Goal: Transaction & Acquisition: Purchase product/service

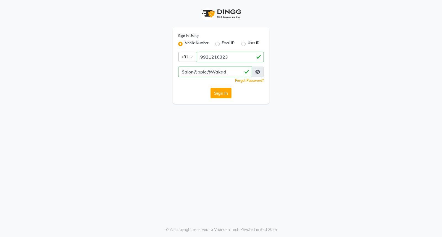
click at [213, 95] on button "Sign In" at bounding box center [220, 93] width 21 height 10
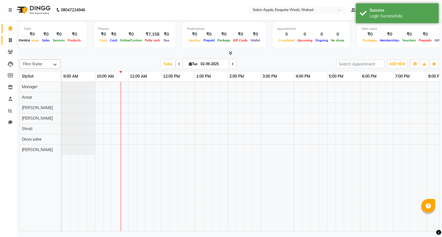
click at [10, 39] on icon at bounding box center [10, 40] width 3 height 4
select select "service"
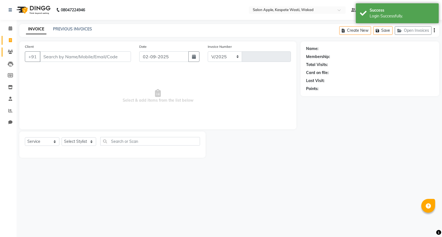
select select "7956"
type input "1416"
click at [10, 53] on icon at bounding box center [10, 52] width 5 height 4
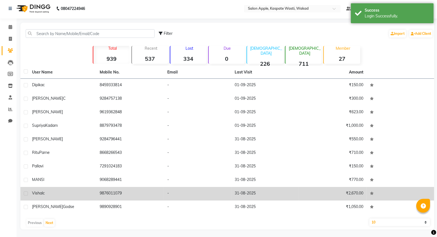
scroll to position [2, 0]
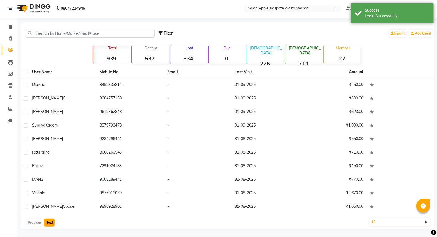
click at [53, 221] on button "Next" at bounding box center [49, 223] width 10 height 8
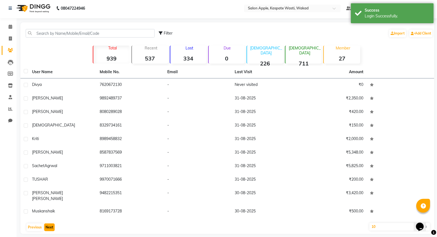
scroll to position [0, 0]
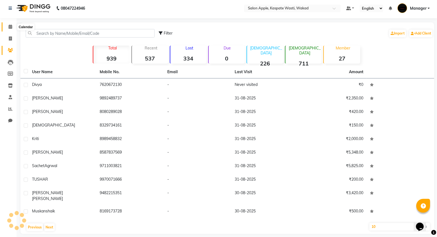
click at [10, 28] on icon at bounding box center [11, 27] width 4 height 4
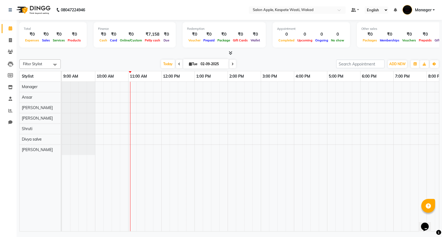
click at [197, 116] on div at bounding box center [277, 157] width 431 height 150
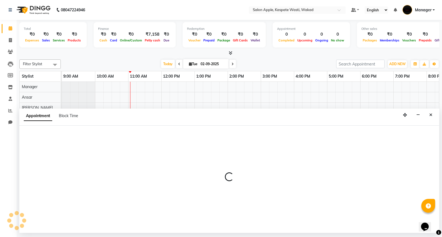
select select "83985"
select select "tentative"
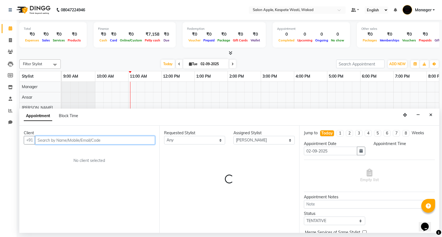
select select "780"
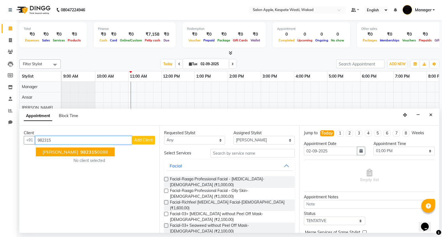
click at [69, 155] on button "Pooja Patil 982315 0088" at bounding box center [75, 151] width 79 height 9
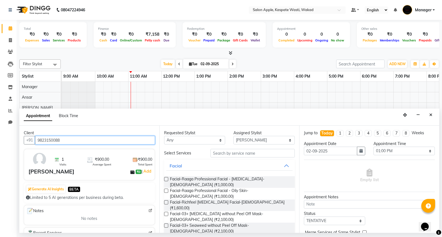
type input "9823150088"
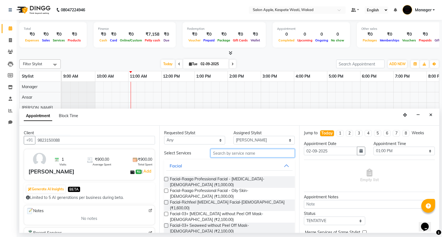
click at [235, 156] on input "text" at bounding box center [252, 153] width 84 height 9
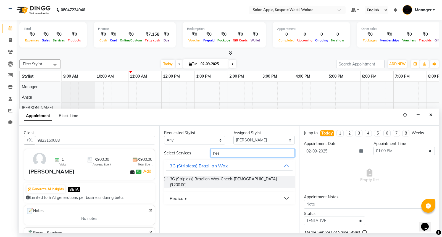
type input "hee"
click at [224, 193] on button "Pedicure" at bounding box center [229, 198] width 126 height 10
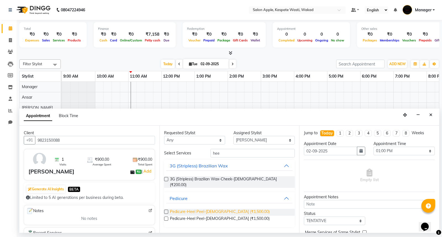
click at [198, 209] on span "Pedicure-Heel Peel-Female (₹1,500.00)" at bounding box center [220, 212] width 100 height 7
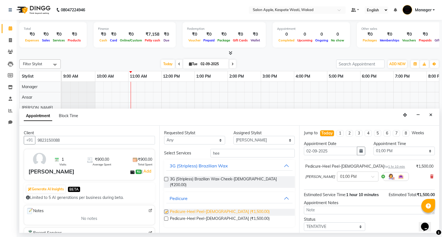
checkbox input "false"
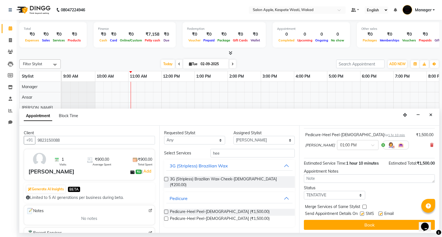
scroll to position [33, 0]
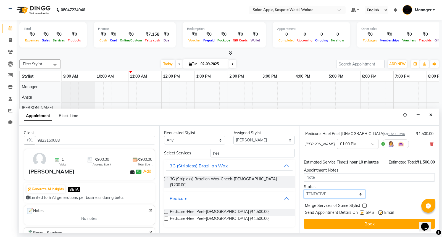
click at [343, 193] on select "Select TENTATIVE CONFIRM CHECK-IN UPCOMING" at bounding box center [334, 194] width 61 height 9
select select "confirm booking"
click at [304, 190] on select "Select TENTATIVE CONFIRM CHECK-IN UPCOMING" at bounding box center [334, 194] width 61 height 9
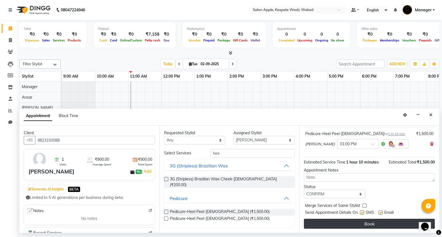
click at [358, 222] on button "Book" at bounding box center [369, 224] width 131 height 10
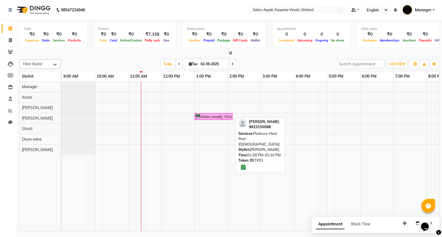
click at [221, 119] on div "[PERSON_NAME], TK01, 01:00 PM-02:10 PM, Pedicure-Heel Peel-[DEMOGRAPHIC_DATA]" at bounding box center [213, 116] width 37 height 5
select select "6"
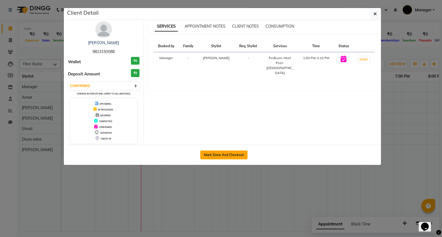
click at [229, 156] on button "Mark Done And Checkout" at bounding box center [223, 154] width 47 height 9
select select "service"
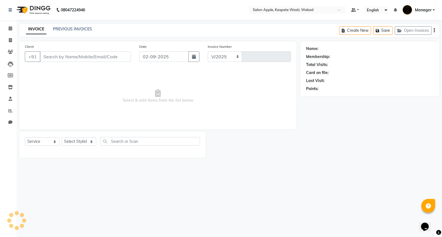
select select "7956"
type input "1416"
type input "9823150088"
select select "83985"
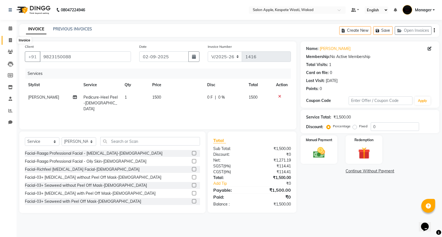
click at [12, 40] on span at bounding box center [11, 40] width 10 height 6
select select "7956"
select select "service"
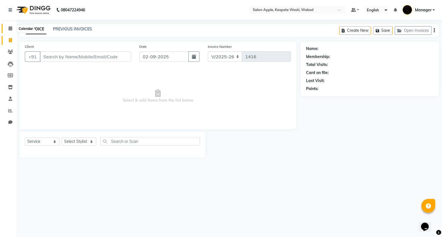
click at [12, 28] on span at bounding box center [11, 28] width 10 height 6
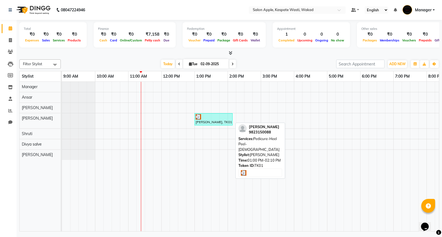
click at [214, 123] on div "[PERSON_NAME], TK01, 01:00 PM-02:10 PM, Pedicure-Heel Peel-[DEMOGRAPHIC_DATA]" at bounding box center [213, 119] width 37 height 10
select select "3"
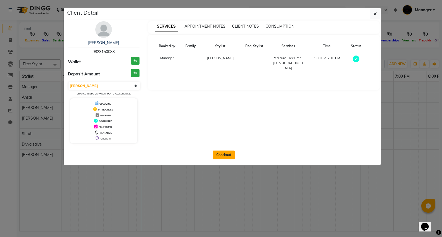
click at [225, 151] on button "Checkout" at bounding box center [224, 154] width 22 height 9
select select "7956"
select select "service"
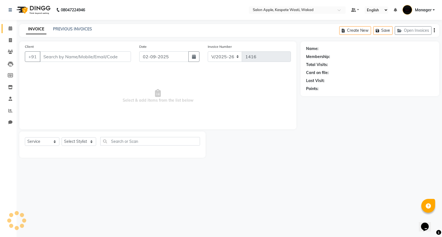
type input "9823150088"
select select "83985"
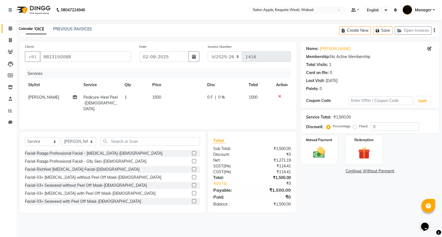
click at [6, 26] on span at bounding box center [11, 28] width 10 height 6
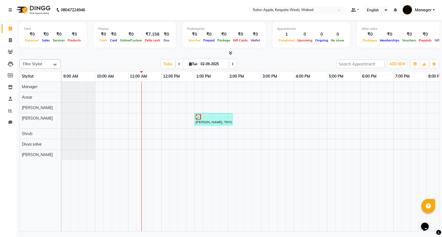
click at [177, 61] on span at bounding box center [179, 64] width 7 height 9
type input "01-09-2025"
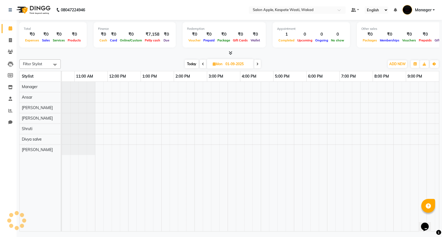
scroll to position [0, 54]
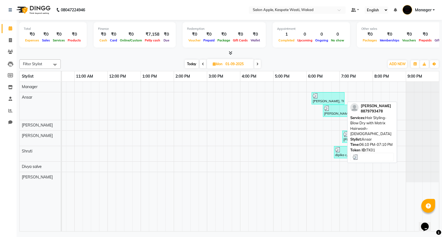
click at [322, 99] on div "[PERSON_NAME], TK01, 06:10 PM-07:10 PM, Hair Styling-Blow Dry with Matrix Hairw…" at bounding box center [328, 98] width 32 height 10
select select "3"
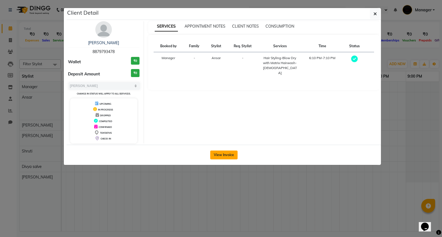
click at [220, 156] on button "View Invoice" at bounding box center [223, 154] width 27 height 9
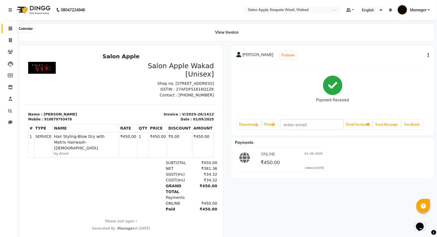
click at [9, 26] on icon at bounding box center [11, 28] width 4 height 4
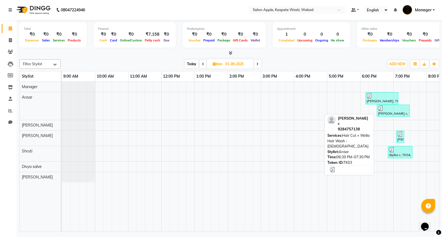
click at [397, 116] on link "[PERSON_NAME] c, TK03, 06:30 PM-07:30 PM, Hair Cut + Wella Hair Wash - [DEMOGRA…" at bounding box center [392, 111] width 33 height 12
select select "3"
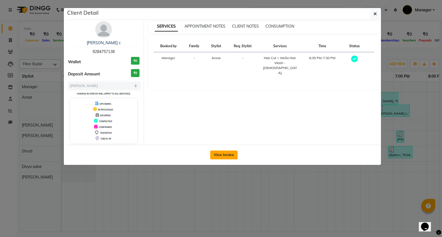
click at [234, 155] on button "View Invoice" at bounding box center [223, 154] width 27 height 9
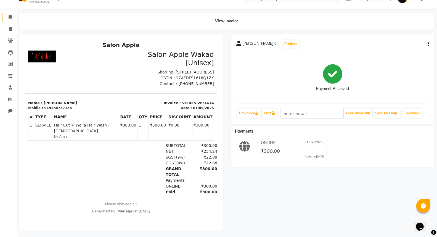
scroll to position [17, 0]
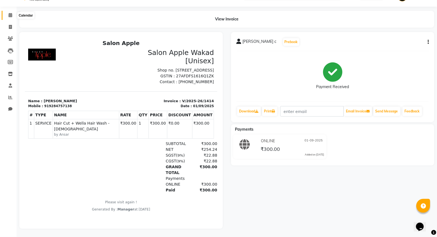
click at [9, 13] on span at bounding box center [11, 15] width 10 height 6
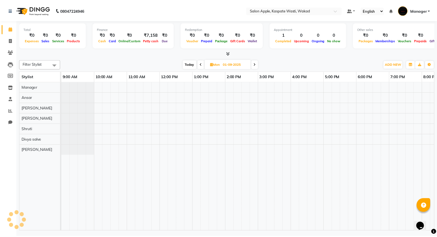
scroll to position [0, 54]
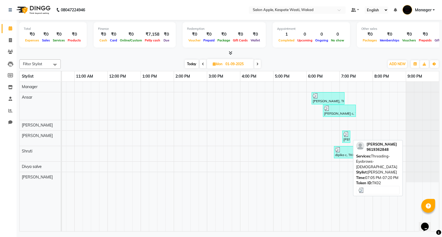
click at [348, 138] on div "Rucha, TK02, 07:05 PM-07:20 PM, Threading-Eyebrows-Female" at bounding box center [346, 136] width 7 height 10
select select "3"
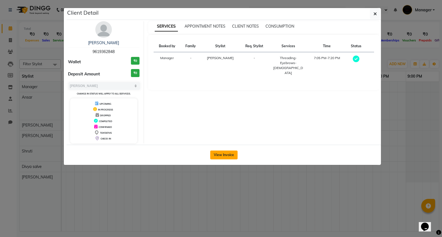
click at [229, 156] on button "View Invoice" at bounding box center [223, 154] width 27 height 9
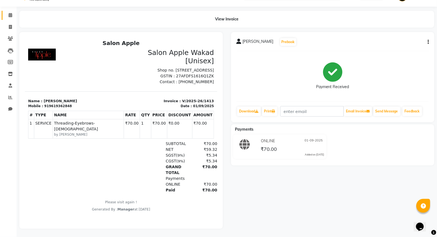
scroll to position [17, 0]
click at [10, 13] on icon at bounding box center [11, 15] width 4 height 4
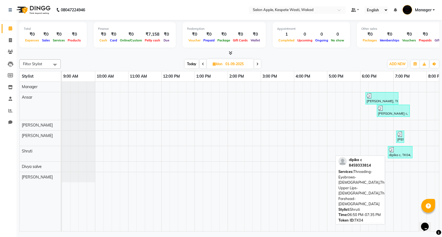
click at [404, 153] on div "dipika c, TK04, 06:50 PM-07:35 PM, Threading-Eyebrows-Female,Threading-Upper Li…" at bounding box center [399, 152] width 23 height 10
select select "3"
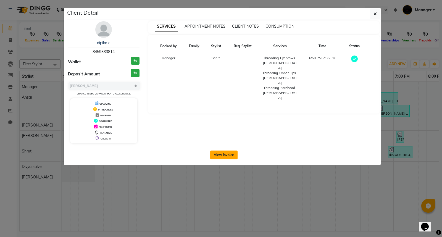
click at [219, 153] on button "View Invoice" at bounding box center [223, 154] width 27 height 9
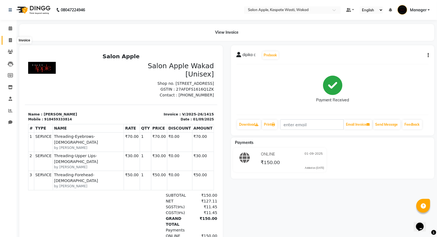
click at [10, 38] on span at bounding box center [11, 40] width 10 height 6
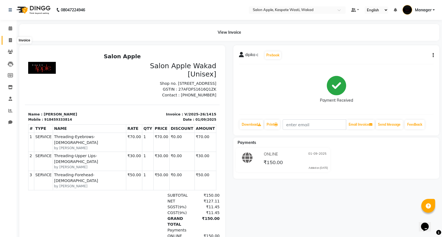
select select "7956"
select select "service"
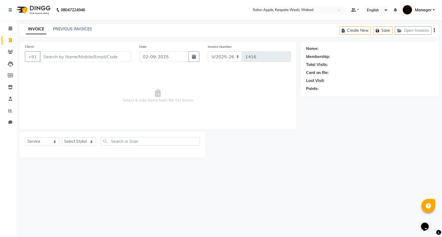
click at [63, 54] on input "Client" at bounding box center [85, 56] width 91 height 10
type input "9479453149"
click at [121, 54] on span "Add Client" at bounding box center [117, 57] width 22 height 6
select select "22"
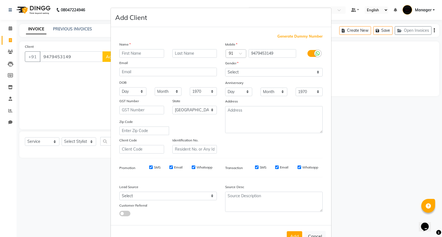
click at [133, 53] on input "text" at bounding box center [141, 53] width 45 height 9
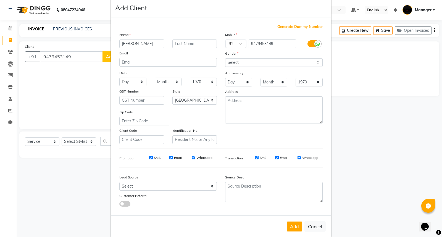
scroll to position [18, 0]
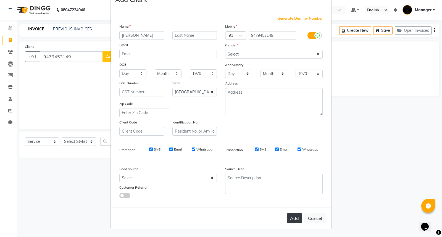
type input "janvi"
click at [288, 219] on button "Add" at bounding box center [293, 218] width 15 height 10
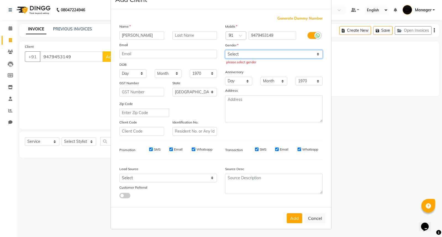
click at [280, 54] on select "Select Male Female Other Prefer Not To Say" at bounding box center [273, 54] width 97 height 9
select select "female"
click at [225, 50] on select "Select Male Female Other Prefer Not To Say" at bounding box center [273, 54] width 97 height 9
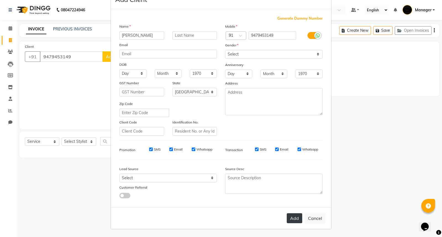
click at [294, 214] on button "Add" at bounding box center [293, 218] width 15 height 10
select select
select select "null"
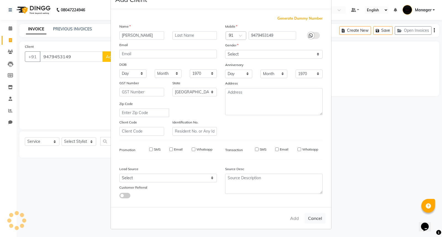
select select
checkbox input "false"
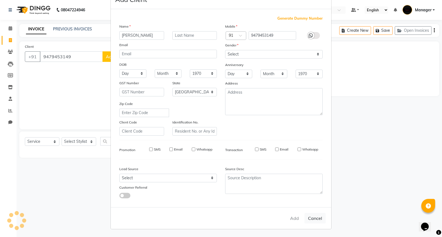
checkbox input "false"
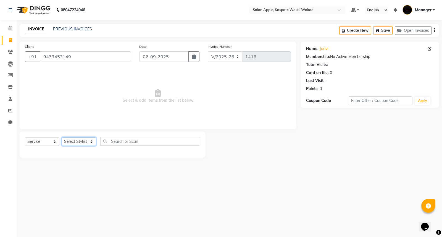
click at [73, 140] on select "Select Stylist Ansar Divya salve [PERSON_NAME] Manager [PERSON_NAME] [PERSON_NA…" at bounding box center [79, 141] width 35 height 9
select select "79940"
click at [62, 137] on select "Select Stylist Ansar Divya salve [PERSON_NAME] Manager [PERSON_NAME] [PERSON_NA…" at bounding box center [79, 141] width 35 height 9
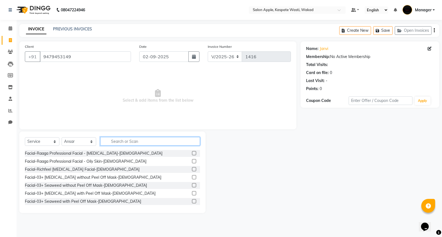
click at [133, 141] on input "text" at bounding box center [150, 141] width 100 height 9
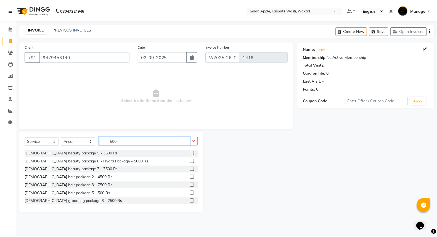
scroll to position [31, 0]
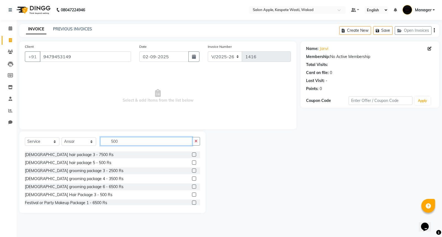
type input "500"
click at [192, 163] on label at bounding box center [194, 162] width 4 height 4
click at [192, 163] on input "checkbox" at bounding box center [194, 163] width 4 height 4
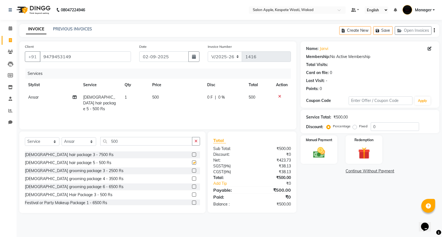
checkbox input "false"
click at [306, 154] on div "Manual Payment" at bounding box center [319, 150] width 38 height 30
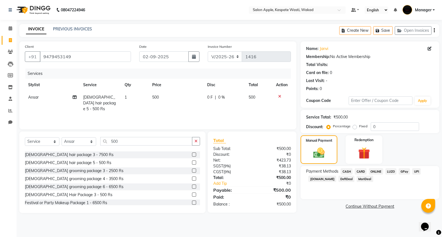
click at [376, 169] on span "ONLINE" at bounding box center [375, 171] width 14 height 6
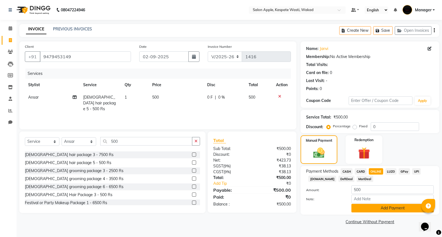
click at [381, 209] on button "Add Payment" at bounding box center [392, 208] width 82 height 9
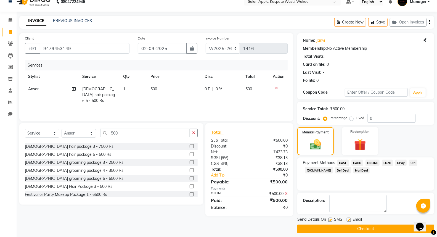
scroll to position [12, 0]
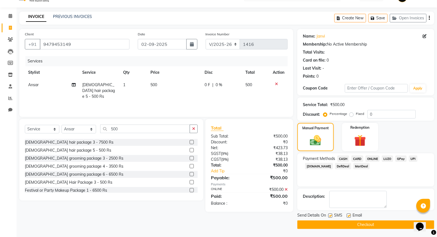
click at [366, 221] on button "Checkout" at bounding box center [365, 224] width 137 height 9
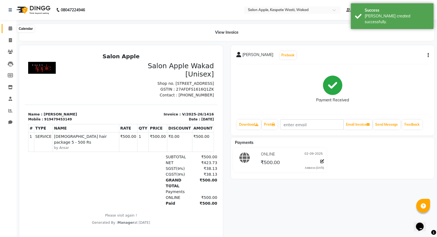
click at [10, 28] on icon at bounding box center [11, 28] width 4 height 4
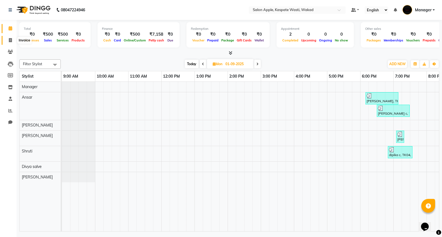
click at [7, 40] on span at bounding box center [11, 40] width 10 height 6
select select "7956"
select select "service"
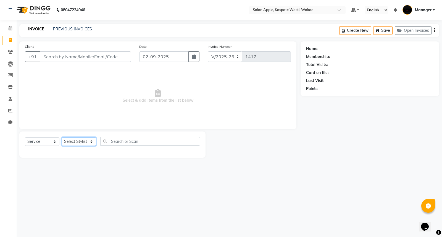
click at [93, 140] on select "Select Stylist Ansar Divya salve [PERSON_NAME] Manager [PERSON_NAME] [PERSON_NA…" at bounding box center [79, 141] width 35 height 9
select select "83985"
click at [62, 137] on select "Select Stylist Ansar Divya salve [PERSON_NAME] Manager [PERSON_NAME] [PERSON_NA…" at bounding box center [79, 141] width 35 height 9
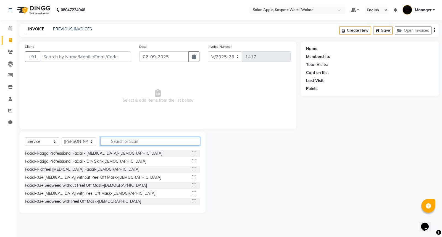
click at [114, 139] on input "text" at bounding box center [150, 141] width 100 height 9
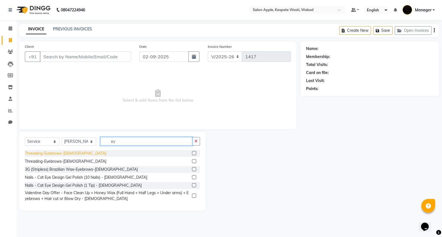
type input "ey"
click at [70, 155] on div "Threading-Eyebrows-[DEMOGRAPHIC_DATA]" at bounding box center [65, 153] width 81 height 6
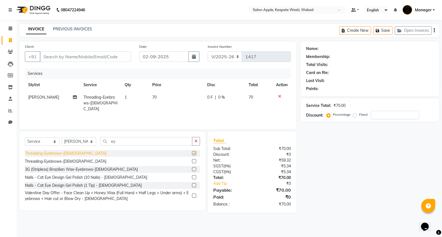
checkbox input "false"
click at [116, 57] on input "Client" at bounding box center [85, 56] width 91 height 10
type input "7"
type input "0"
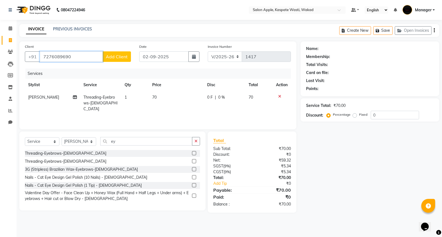
type input "7276089690"
click at [113, 59] on span "Add Client" at bounding box center [117, 57] width 22 height 6
select select "22"
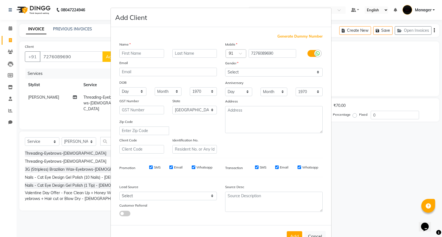
click at [90, 66] on ngb-modal-window "Add Client Generate Dummy Number Name Email DOB Day 01 02 03 04 05 06 07 08 09 …" at bounding box center [221, 118] width 442 height 237
click at [347, 141] on ngb-modal-window "Add Client Generate Dummy Number Name Email DOB Day 01 02 03 04 05 06 07 08 09 …" at bounding box center [221, 118] width 442 height 237
drag, startPoint x: 365, startPoint y: 150, endPoint x: 362, endPoint y: 151, distance: 3.3
click at [365, 150] on ngb-modal-window "Add Client Generate Dummy Number Name Email DOB Day 01 02 03 04 05 06 07 08 09 …" at bounding box center [221, 118] width 442 height 237
click at [309, 234] on button "Cancel" at bounding box center [314, 236] width 21 height 10
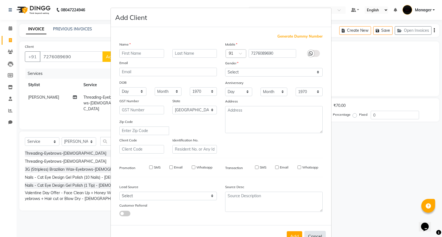
select select
select select "null"
select select
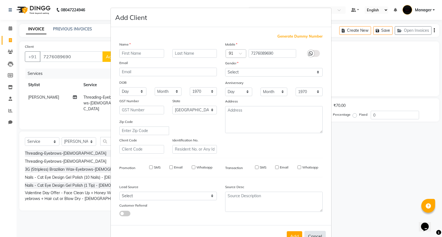
select select
checkbox input "false"
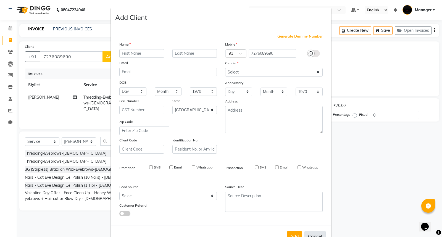
checkbox input "false"
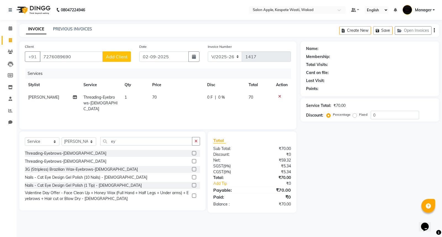
click at [108, 59] on span "Add Client" at bounding box center [117, 57] width 22 height 6
select select "22"
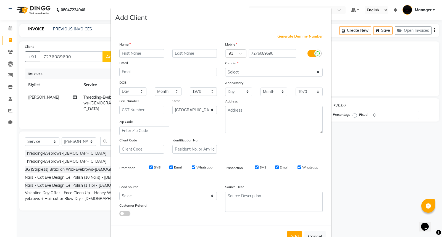
click at [130, 56] on input "text" at bounding box center [141, 53] width 45 height 9
type input "simran"
click at [188, 51] on input "text" at bounding box center [194, 53] width 45 height 9
type input "c"
click at [243, 73] on select "Select Male Female Other Prefer Not To Say" at bounding box center [273, 72] width 97 height 9
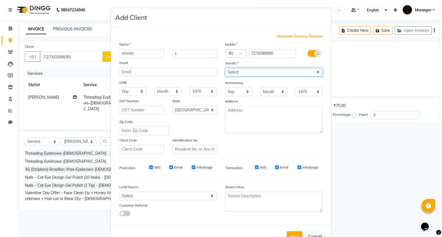
select select "female"
click at [225, 68] on select "Select Male Female Other Prefer Not To Say" at bounding box center [273, 72] width 97 height 9
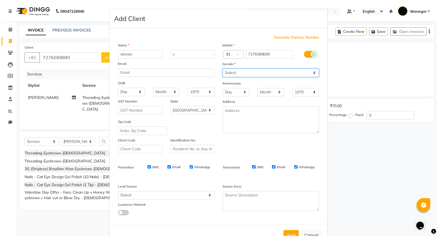
scroll to position [18, 0]
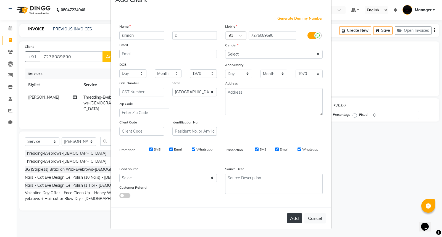
click at [291, 218] on button "Add" at bounding box center [293, 218] width 15 height 10
select select
select select "null"
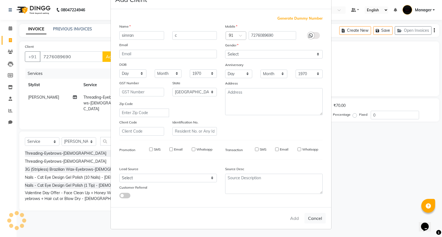
select select
checkbox input "false"
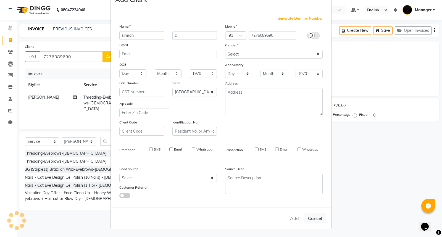
checkbox input "false"
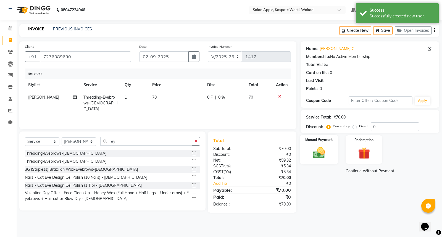
click at [325, 153] on img at bounding box center [319, 152] width 20 height 14
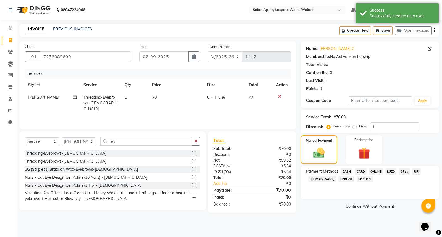
click at [379, 171] on span "ONLINE" at bounding box center [375, 171] width 14 height 6
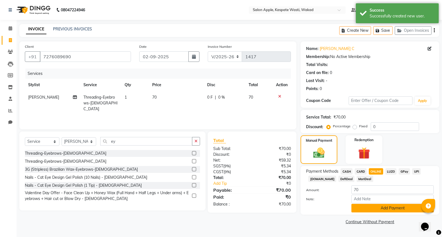
click at [383, 208] on button "Add Payment" at bounding box center [392, 208] width 82 height 9
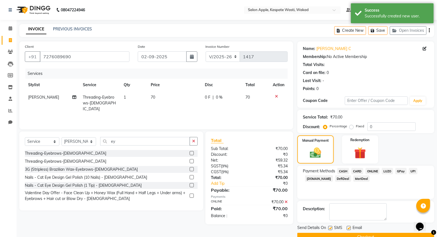
scroll to position [12, 0]
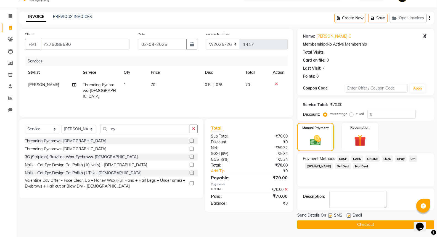
click at [388, 227] on button "Checkout" at bounding box center [365, 224] width 137 height 9
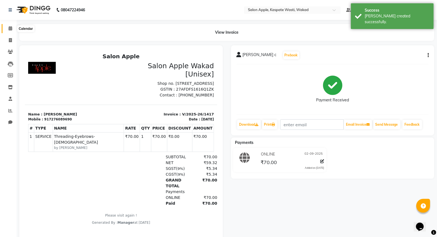
click at [9, 28] on icon at bounding box center [11, 28] width 4 height 4
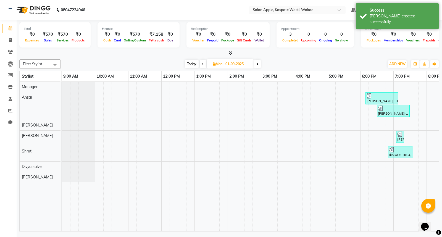
click at [256, 66] on span at bounding box center [257, 64] width 7 height 9
type input "02-09-2025"
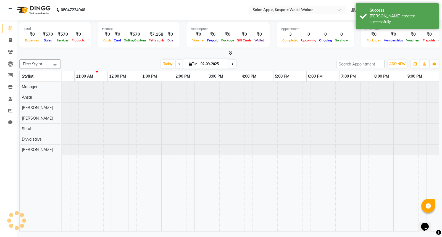
scroll to position [0, 54]
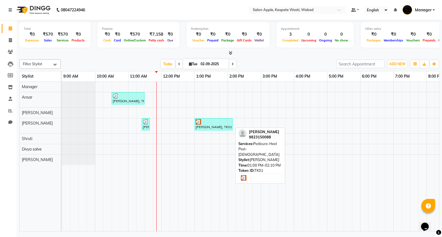
click at [222, 126] on div "[PERSON_NAME], TK01, 01:00 PM-02:10 PM, Pedicure-Heel Peel-[DEMOGRAPHIC_DATA]" at bounding box center [213, 124] width 37 height 10
select select "3"
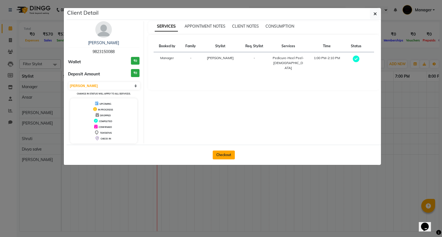
click at [228, 152] on button "Checkout" at bounding box center [224, 154] width 22 height 9
select select "7956"
select select "service"
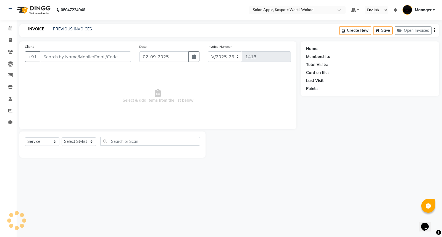
type input "9823150088"
select select "83985"
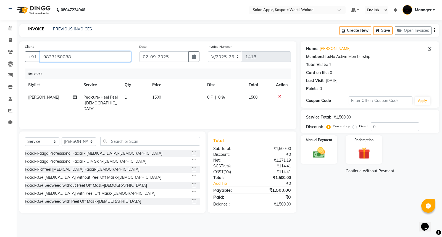
click at [82, 54] on input "9823150088" at bounding box center [85, 56] width 91 height 10
click at [121, 140] on input "text" at bounding box center [150, 141] width 100 height 9
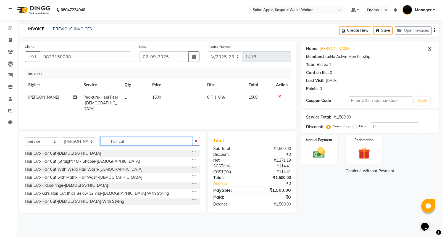
type input "hair cut"
click at [192, 153] on label at bounding box center [194, 153] width 4 height 4
click at [192, 153] on input "checkbox" at bounding box center [194, 154] width 4 height 4
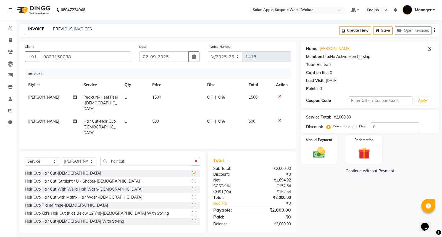
checkbox input "false"
click at [9, 26] on icon at bounding box center [11, 28] width 4 height 4
click at [48, 57] on input "9823150088" at bounding box center [85, 56] width 91 height 10
click at [9, 31] on span at bounding box center [11, 28] width 10 height 6
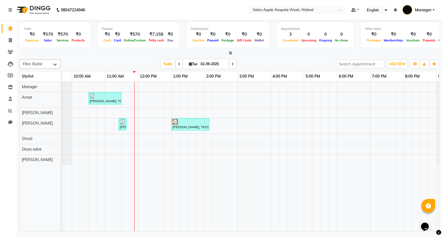
scroll to position [0, 17]
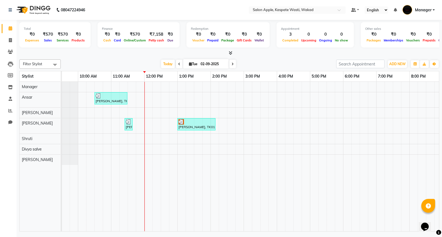
click at [178, 64] on icon at bounding box center [179, 63] width 2 height 3
type input "01-09-2025"
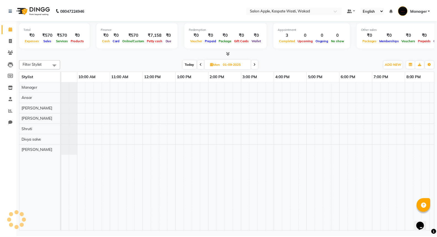
scroll to position [0, 54]
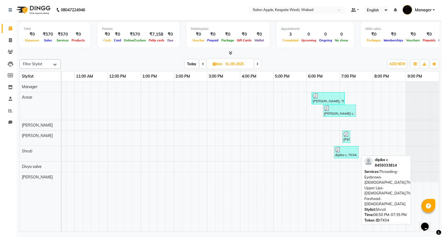
click at [345, 154] on div "dipika c, TK04, 06:50 PM-07:35 PM, Threading-Eyebrows-Female,Threading-Upper Li…" at bounding box center [345, 152] width 23 height 10
select select "3"
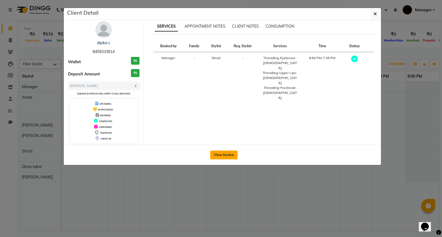
click at [232, 152] on button "View Invoice" at bounding box center [223, 154] width 27 height 9
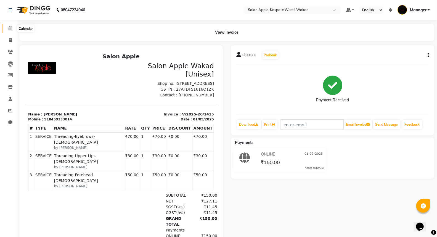
click at [8, 30] on span at bounding box center [11, 28] width 10 height 6
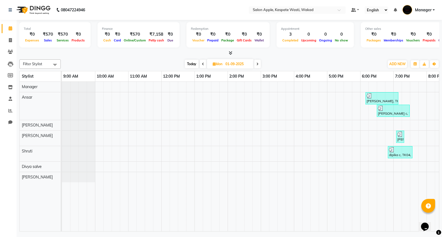
click at [257, 63] on icon at bounding box center [257, 63] width 2 height 3
type input "02-09-2025"
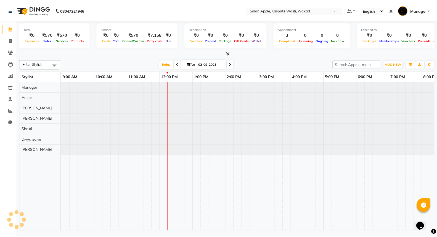
scroll to position [0, 54]
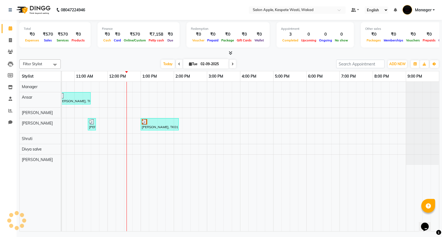
click at [204, 179] on td at bounding box center [202, 157] width 8 height 150
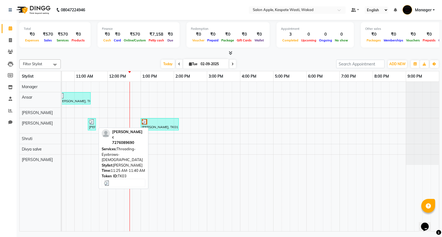
click at [90, 123] on img at bounding box center [92, 122] width 6 height 6
select select "3"
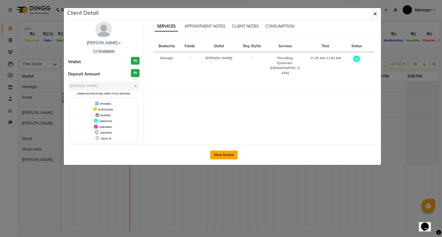
click at [233, 155] on button "View Invoice" at bounding box center [223, 154] width 27 height 9
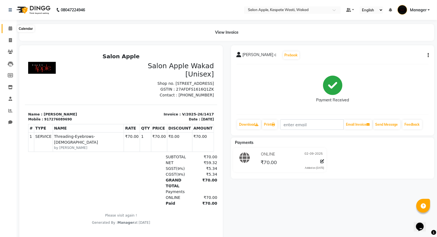
click at [10, 30] on icon at bounding box center [11, 28] width 4 height 4
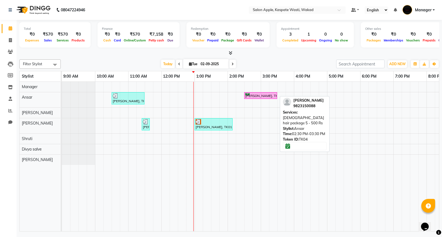
click at [270, 96] on div "[PERSON_NAME], TK04, 02:30 PM-03:30 PM, [DEMOGRAPHIC_DATA] hair package 5 - 500…" at bounding box center [261, 95] width 32 height 5
select select "6"
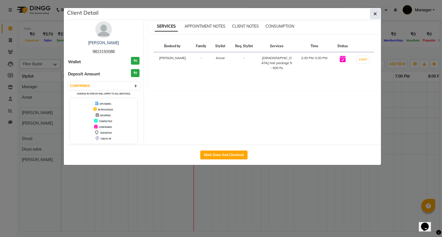
click at [375, 14] on icon "button" at bounding box center [374, 14] width 3 height 4
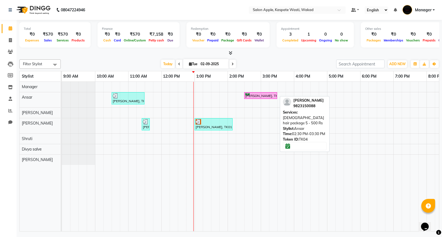
click at [259, 97] on div "[PERSON_NAME], TK04, 02:30 PM-03:30 PM, [DEMOGRAPHIC_DATA] hair package 5 - 500…" at bounding box center [261, 95] width 32 height 5
select select "6"
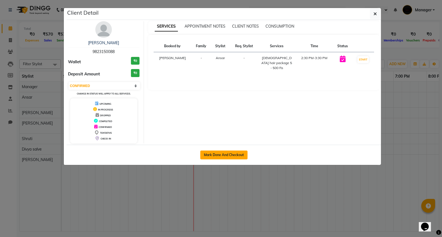
click at [218, 154] on button "Mark Done And Checkout" at bounding box center [223, 154] width 47 height 9
select select "7956"
select select "service"
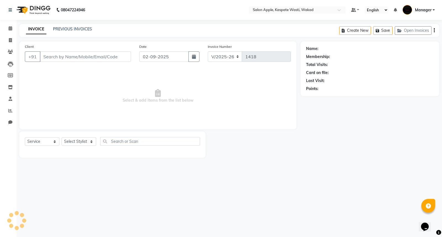
type input "9823150088"
select select "79940"
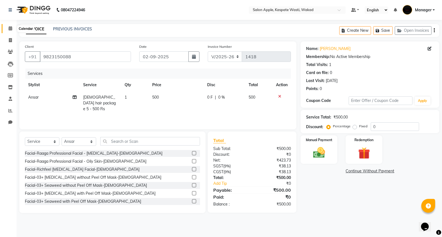
click at [9, 28] on icon at bounding box center [11, 28] width 4 height 4
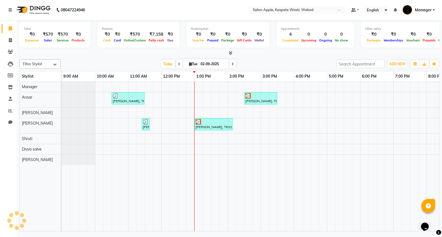
scroll to position [0, 54]
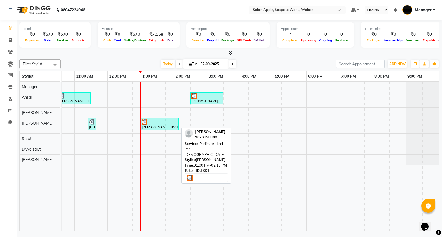
click at [166, 129] on div "[PERSON_NAME], TK01, 01:00 PM-02:10 PM, Pedicure-Heel Peel-[DEMOGRAPHIC_DATA]" at bounding box center [159, 124] width 37 height 10
select select "3"
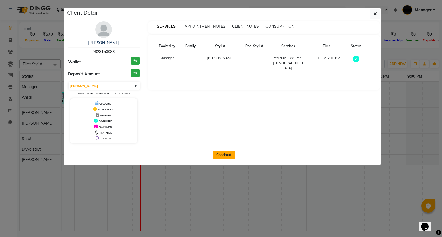
click at [231, 154] on button "Checkout" at bounding box center [224, 154] width 22 height 9
select select "service"
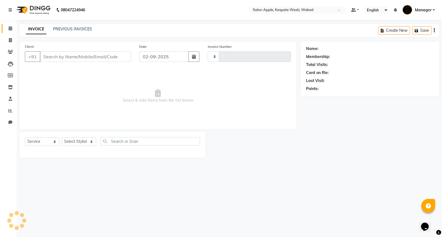
type input "1418"
select select "7956"
type input "9823150088"
select select "83985"
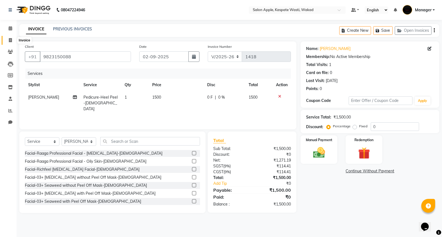
click at [10, 40] on icon at bounding box center [10, 40] width 3 height 4
select select "7956"
select select "service"
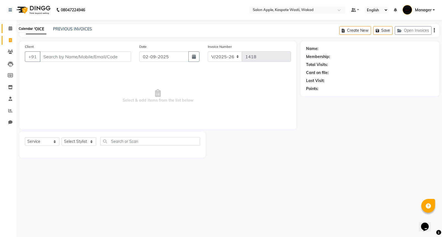
click at [10, 30] on icon at bounding box center [11, 28] width 4 height 4
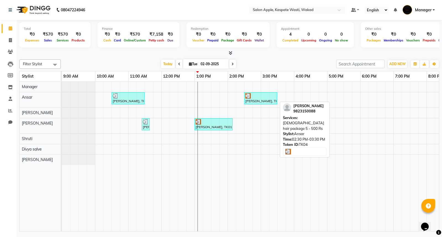
click at [264, 100] on div "[PERSON_NAME], TK04, 02:30 PM-03:30 PM, [DEMOGRAPHIC_DATA] hair package 5 - 500…" at bounding box center [261, 98] width 32 height 10
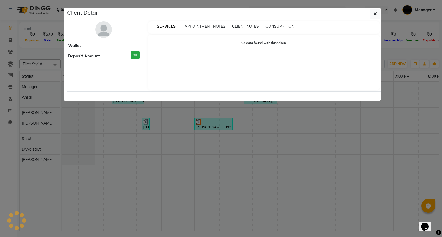
select select "3"
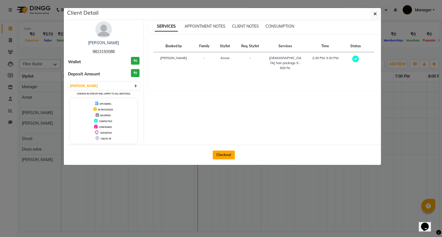
click at [224, 155] on button "Checkout" at bounding box center [224, 154] width 22 height 9
select select "service"
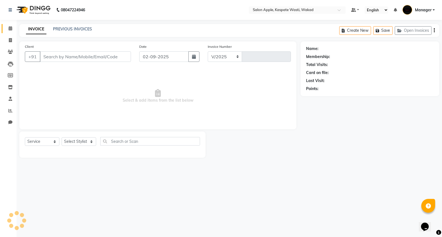
select select "7956"
type input "1418"
type input "9823150088"
select select "79940"
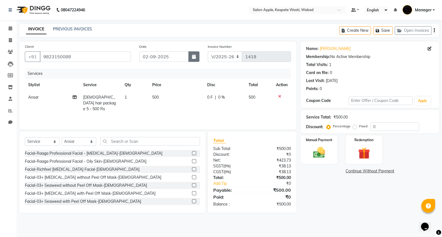
click at [195, 59] on icon "button" at bounding box center [194, 56] width 4 height 4
select select "9"
select select "2025"
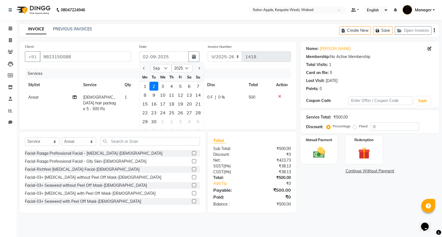
click at [165, 44] on div "Date 02-09-2025 Jan Feb Mar Apr May Jun Jul Aug Sep Oct Nov Dec 2015 2016 2017 …" at bounding box center [169, 55] width 68 height 23
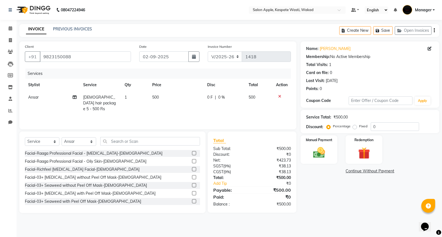
click at [279, 97] on icon at bounding box center [279, 96] width 3 height 4
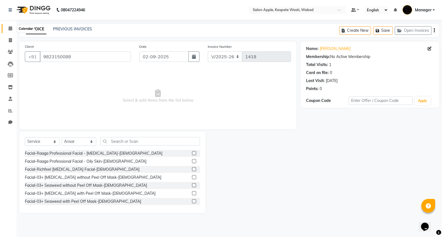
click at [10, 30] on icon at bounding box center [11, 28] width 4 height 4
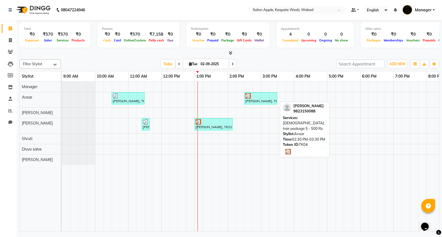
click at [262, 103] on div "[PERSON_NAME], TK04, 02:30 PM-03:30 PM, [DEMOGRAPHIC_DATA] hair package 5 - 500…" at bounding box center [261, 98] width 32 height 10
select select "3"
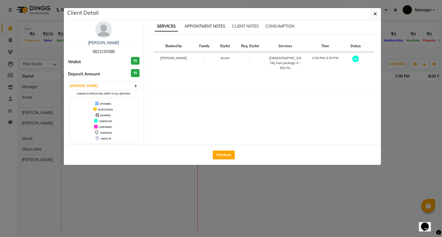
click at [208, 27] on span "APPOINTMENT NOTES" at bounding box center [204, 26] width 41 height 5
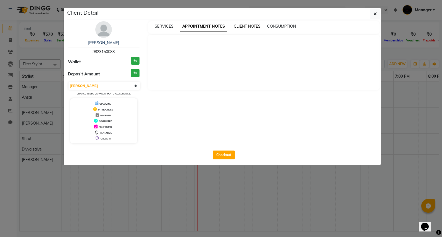
click at [235, 27] on span "CLIENT NOTES" at bounding box center [247, 26] width 27 height 5
click at [270, 26] on span "CONSUMPTION" at bounding box center [280, 26] width 29 height 5
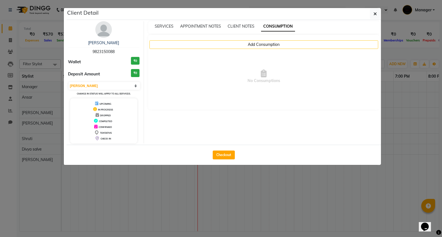
click at [175, 29] on div "SERVICES APPOINTMENT NOTES CLIENT NOTES CONSUMPTION" at bounding box center [264, 27] width 232 height 12
click at [171, 27] on span "SERVICES" at bounding box center [164, 26] width 19 height 5
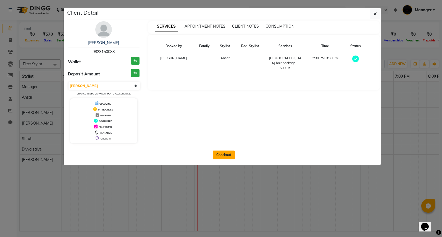
click at [218, 156] on button "Checkout" at bounding box center [224, 154] width 22 height 9
select select "7956"
select select "service"
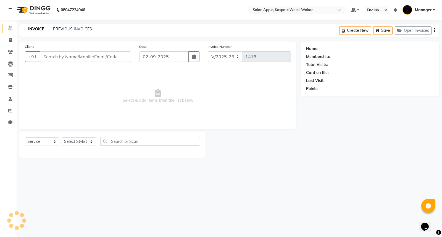
type input "9823150088"
select select "79940"
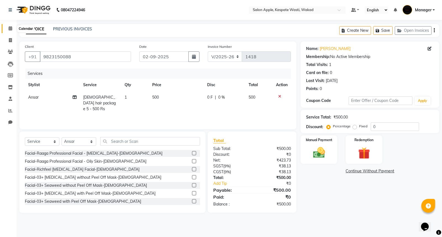
click at [10, 28] on icon at bounding box center [11, 28] width 4 height 4
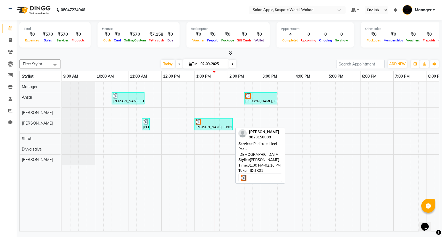
click at [219, 127] on div "[PERSON_NAME], TK01, 01:00 PM-02:10 PM, Pedicure-Heel Peel-[DEMOGRAPHIC_DATA]" at bounding box center [213, 124] width 37 height 10
select select "3"
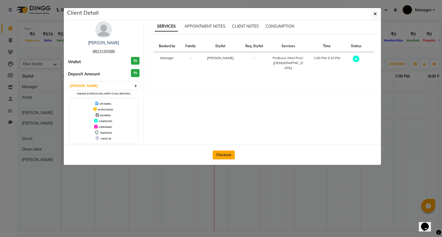
click at [222, 153] on button "Checkout" at bounding box center [224, 154] width 22 height 9
select select "7956"
select select "service"
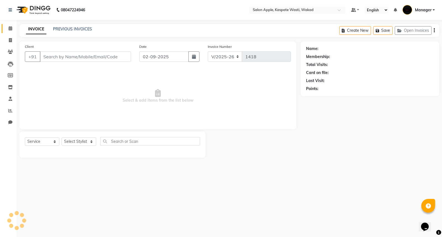
type input "9823150088"
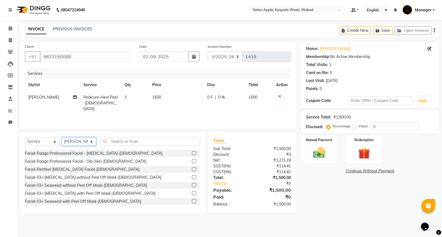
click at [80, 142] on select "Select Stylist Ansar Divya salve [PERSON_NAME] Manager [PERSON_NAME] [PERSON_NA…" at bounding box center [79, 141] width 35 height 9
select select "88767"
click at [62, 137] on select "Select Stylist Ansar Divya salve [PERSON_NAME] Manager [PERSON_NAME] [PERSON_NA…" at bounding box center [79, 141] width 35 height 9
click at [9, 10] on icon at bounding box center [10, 10] width 3 height 4
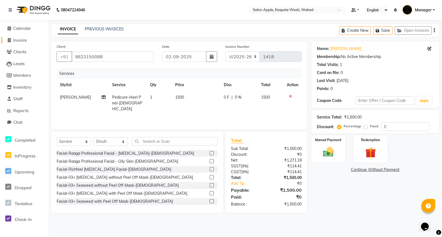
click at [21, 41] on span "Invoice" at bounding box center [20, 40] width 14 height 5
click at [25, 29] on span "Calendar" at bounding box center [22, 28] width 18 height 5
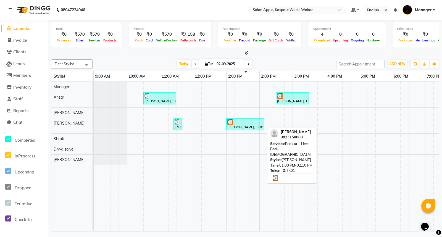
click at [245, 128] on div "[PERSON_NAME], TK01, 01:00 PM-02:10 PM, Pedicure-Heel Peel-[DEMOGRAPHIC_DATA]" at bounding box center [245, 124] width 37 height 10
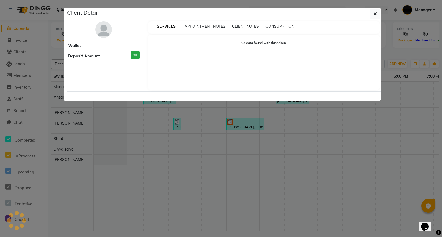
select select "3"
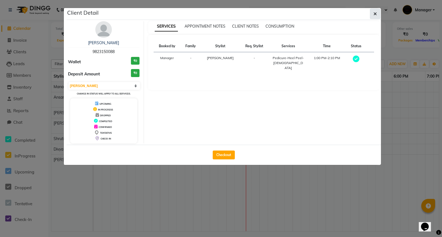
click at [376, 12] on icon "button" at bounding box center [374, 14] width 3 height 4
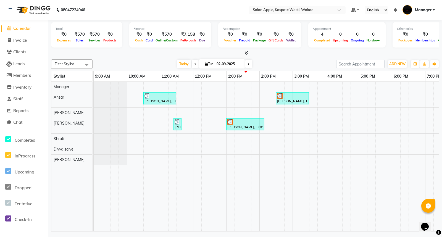
click at [88, 66] on span at bounding box center [86, 64] width 11 height 10
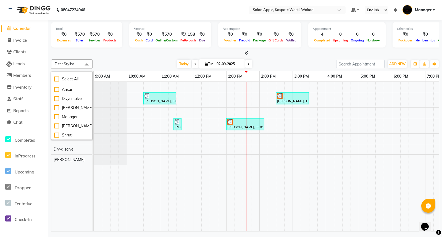
click at [119, 63] on div "Today Tue 02-09-2025" at bounding box center [214, 64] width 238 height 8
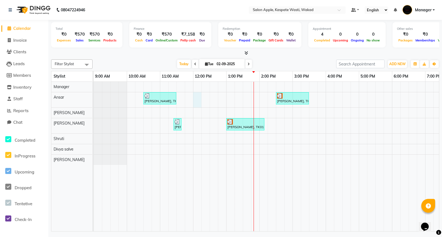
click at [201, 102] on div "janvi, TK02, 10:30 AM-11:30 AM, Female hair package 5 - 500 Rs Pooja Patil, TK0…" at bounding box center [309, 157] width 431 height 150
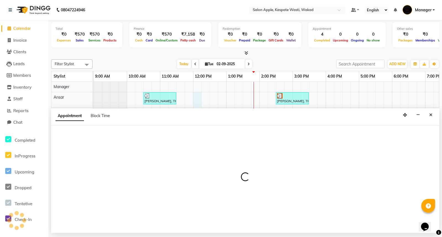
select select "79940"
select select "720"
select select "tentative"
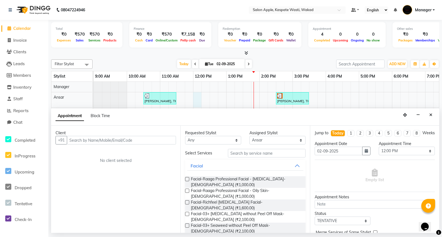
click at [121, 140] on input "text" at bounding box center [121, 140] width 109 height 9
click at [431, 113] on icon "Close" at bounding box center [430, 115] width 3 height 4
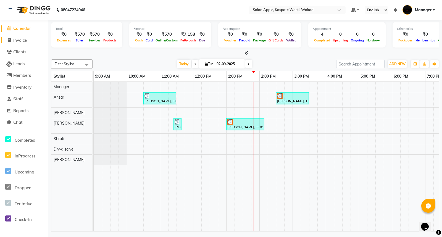
click at [21, 40] on span "Invoice" at bounding box center [20, 40] width 14 height 5
select select "7956"
select select "service"
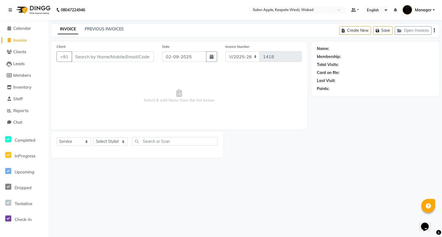
click at [104, 26] on div "PREVIOUS INVOICES" at bounding box center [104, 29] width 39 height 6
click at [105, 30] on link "PREVIOUS INVOICES" at bounding box center [104, 28] width 39 height 5
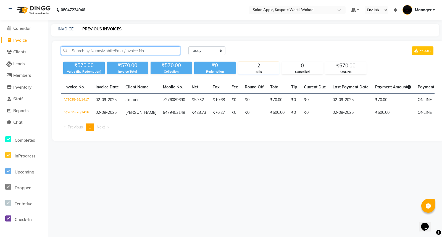
click at [105, 50] on input "text" at bounding box center [120, 50] width 119 height 9
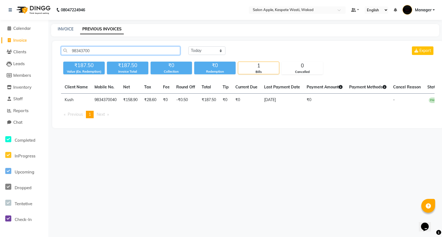
scroll to position [0, 72]
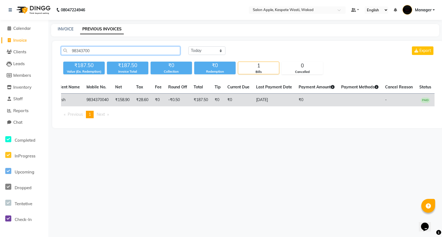
type input "98343700"
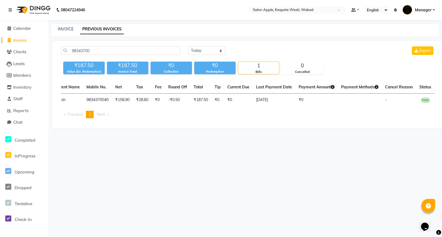
drag, startPoint x: 293, startPoint y: 105, endPoint x: 230, endPoint y: 108, distance: 63.2
click at [230, 106] on table "Invoice No. Invoice Date Client Name Mobile No. Net Tax Fee Round Off Total Tip…" at bounding box center [247, 93] width 373 height 25
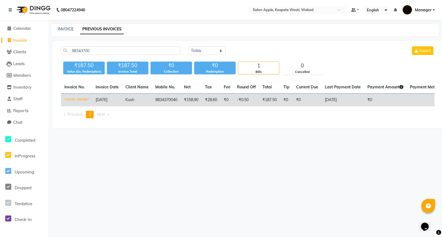
click at [349, 97] on td "30-05-2025" at bounding box center [342, 100] width 43 height 13
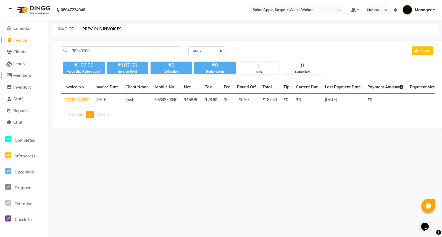
click at [15, 75] on span "Members" at bounding box center [22, 75] width 18 height 5
select select
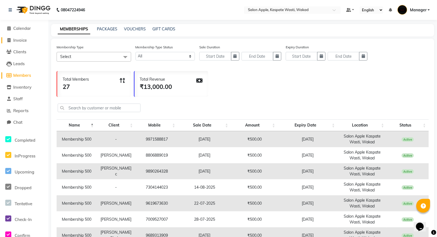
click at [15, 40] on span "Invoice" at bounding box center [20, 40] width 14 height 5
select select "service"
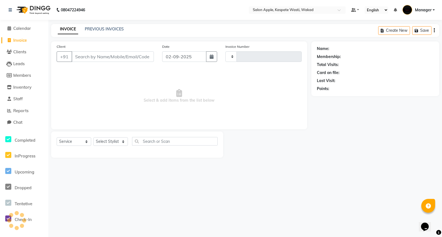
type input "1418"
select select "7956"
click at [19, 73] on span "Members" at bounding box center [22, 75] width 18 height 5
select select
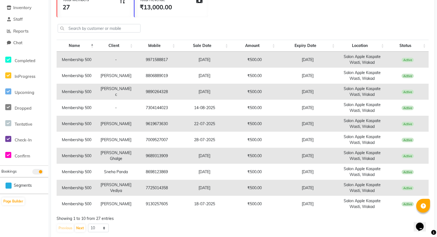
scroll to position [91, 0]
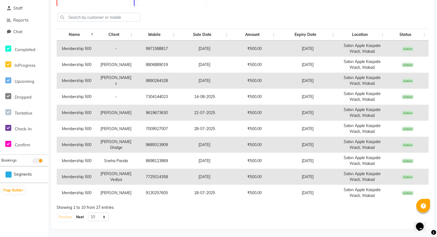
click at [82, 216] on button "Next" at bounding box center [80, 217] width 10 height 8
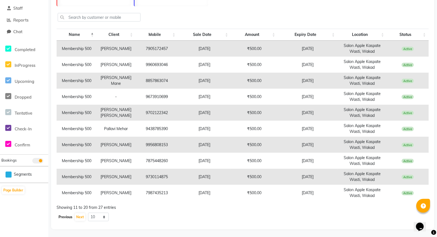
click at [69, 216] on button "Previous" at bounding box center [65, 217] width 17 height 8
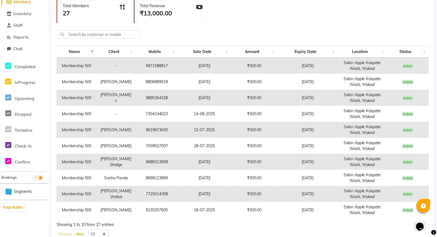
scroll to position [60, 0]
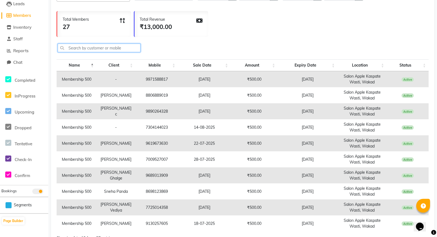
click at [81, 48] on input "text" at bounding box center [99, 48] width 83 height 9
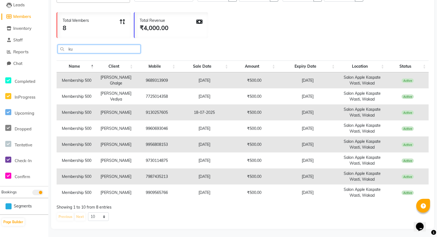
scroll to position [0, 0]
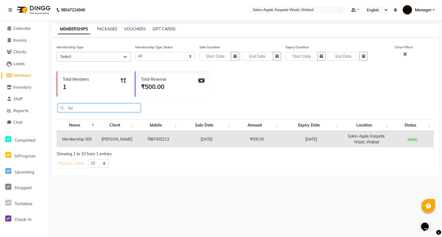
type input "k"
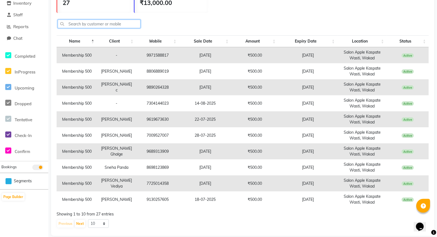
scroll to position [91, 0]
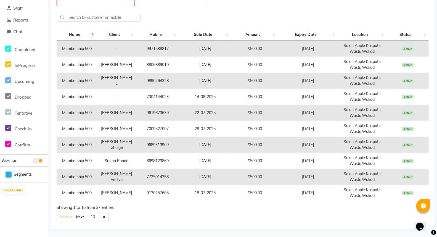
click at [78, 219] on button "Next" at bounding box center [80, 217] width 10 height 8
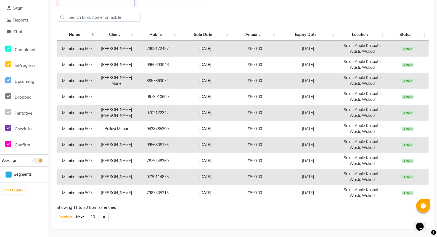
click at [78, 217] on button "Next" at bounding box center [80, 217] width 10 height 8
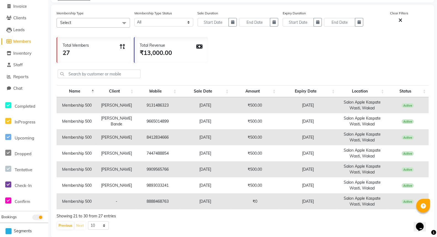
scroll to position [43, 0]
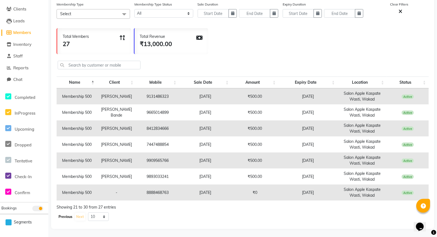
click at [66, 216] on button "Previous" at bounding box center [65, 217] width 17 height 8
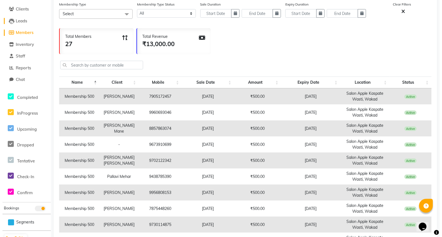
scroll to position [0, 0]
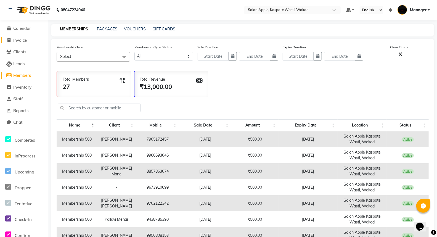
click at [22, 42] on span "Invoice" at bounding box center [20, 40] width 14 height 5
select select "7956"
select select "service"
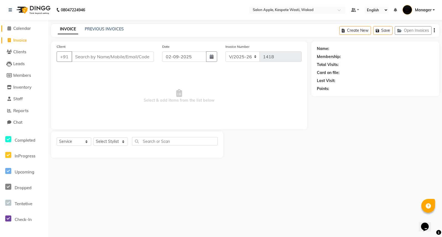
click at [24, 31] on link "Calendar" at bounding box center [24, 28] width 46 height 6
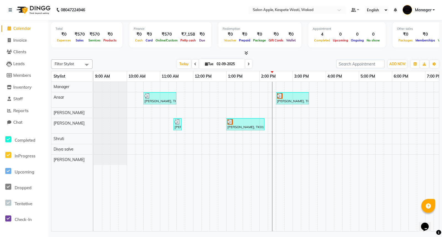
click at [9, 144] on li "Completed" at bounding box center [24, 139] width 46 height 16
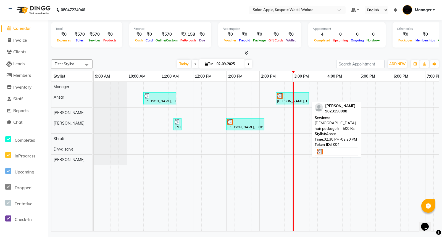
click at [294, 101] on div "[PERSON_NAME], TK04, 02:30 PM-03:30 PM, [DEMOGRAPHIC_DATA] hair package 5 - 500…" at bounding box center [292, 98] width 32 height 10
select select "3"
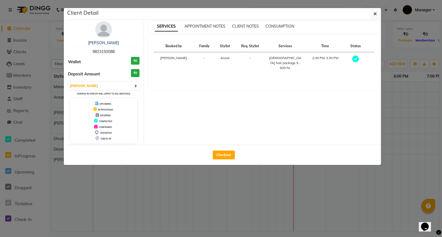
click at [223, 161] on div "Checkout" at bounding box center [224, 155] width 314 height 20
click at [227, 153] on button "Checkout" at bounding box center [224, 154] width 22 height 9
select select "7956"
select select "service"
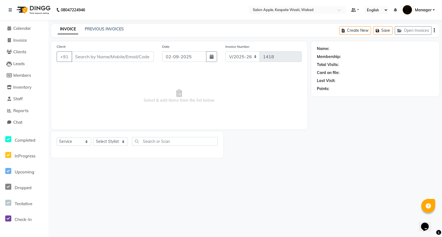
type input "9823150088"
select select "79940"
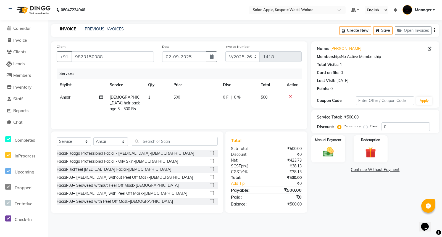
click at [288, 95] on div at bounding box center [292, 96] width 12 height 4
click at [289, 95] on icon at bounding box center [290, 96] width 3 height 4
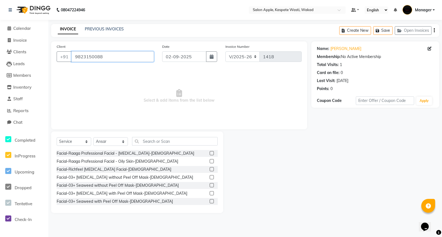
click at [118, 57] on input "9823150088" at bounding box center [112, 56] width 82 height 10
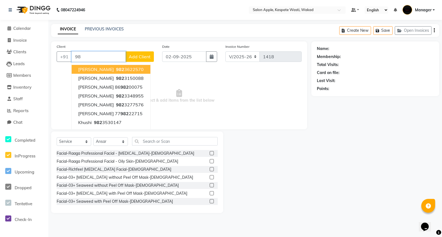
type input "9"
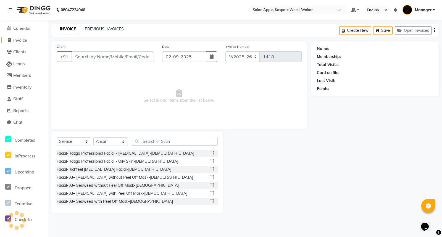
click at [22, 38] on span "Invoice" at bounding box center [20, 40] width 14 height 5
select select "7956"
select select "service"
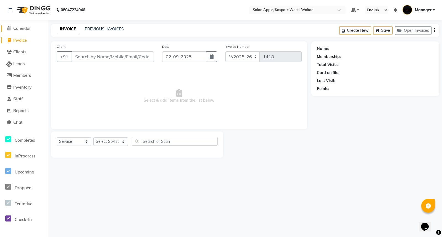
click at [22, 26] on span "Calendar" at bounding box center [22, 28] width 18 height 5
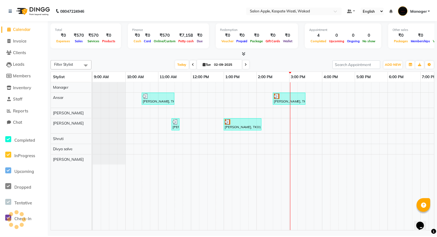
scroll to position [0, 86]
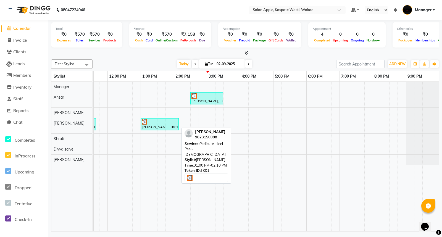
click at [166, 124] on div "[PERSON_NAME], TK01, 01:00 PM-02:10 PM, Pedicure-Heel Peel-[DEMOGRAPHIC_DATA]" at bounding box center [159, 124] width 37 height 10
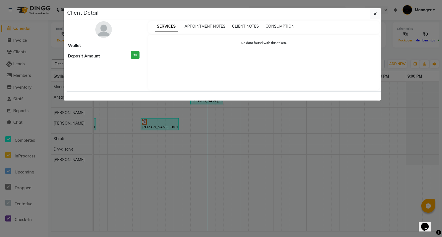
select select "3"
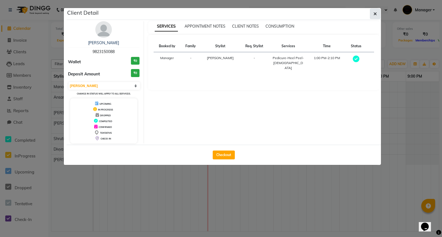
click at [371, 12] on button "button" at bounding box center [375, 14] width 10 height 10
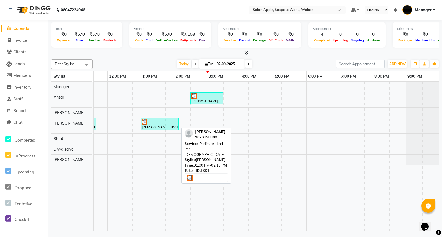
click at [171, 123] on div at bounding box center [160, 122] width 36 height 6
select select "3"
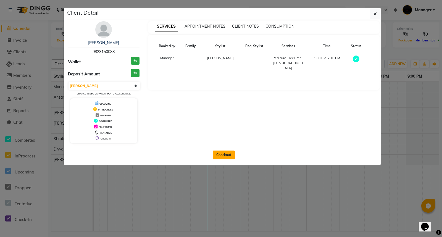
click at [229, 155] on button "Checkout" at bounding box center [224, 154] width 22 height 9
select select "7956"
select select "service"
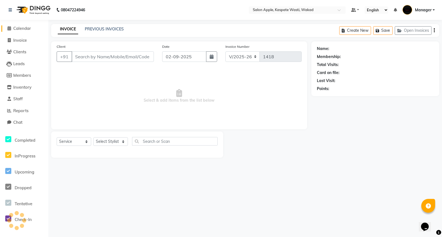
type input "9823150088"
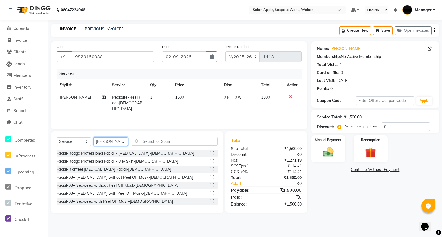
click at [108, 141] on select "Select Stylist Ansar Divya salve [PERSON_NAME] Manager [PERSON_NAME] [PERSON_NA…" at bounding box center [110, 141] width 35 height 9
select select "88767"
click at [93, 137] on select "Select Stylist Ansar Divya salve [PERSON_NAME] Manager [PERSON_NAME] [PERSON_NA…" at bounding box center [110, 141] width 35 height 9
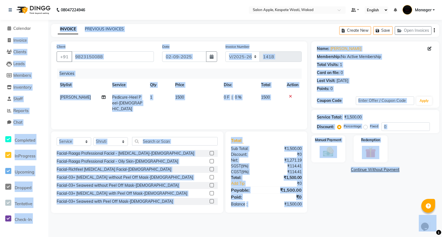
click at [162, 33] on div "INVOICE PREVIOUS INVOICES Create New Save Open Invoices" at bounding box center [245, 30] width 388 height 13
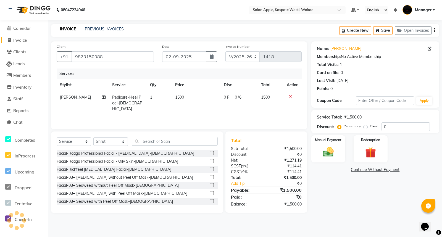
click at [21, 39] on span "Invoice" at bounding box center [20, 40] width 14 height 5
click at [18, 29] on span "Calendar" at bounding box center [22, 28] width 18 height 5
click at [390, 126] on input "0" at bounding box center [405, 126] width 48 height 9
type input "20"
click at [72, 99] on span "[PERSON_NAME]" at bounding box center [75, 97] width 31 height 5
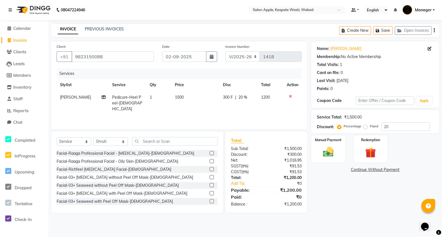
select select "83985"
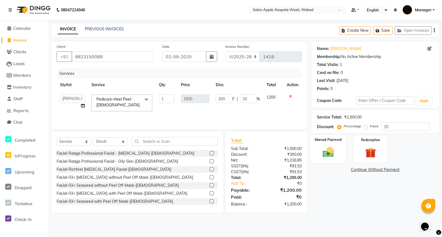
click at [330, 152] on img at bounding box center [328, 152] width 18 height 13
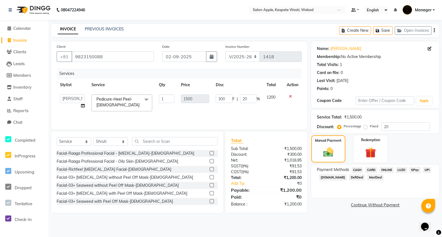
click at [387, 171] on span "ONLINE" at bounding box center [386, 170] width 14 height 6
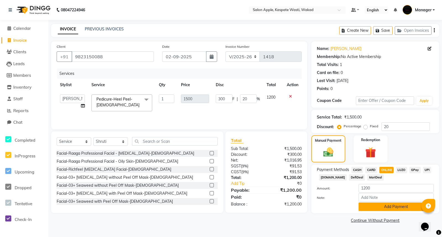
click at [398, 206] on button "Add Payment" at bounding box center [395, 206] width 75 height 9
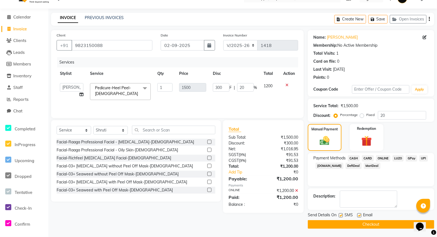
scroll to position [17, 0]
click at [383, 224] on button "Checkout" at bounding box center [371, 224] width 126 height 9
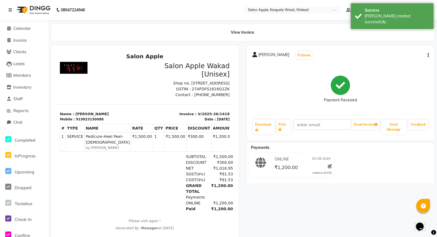
scroll to position [23, 0]
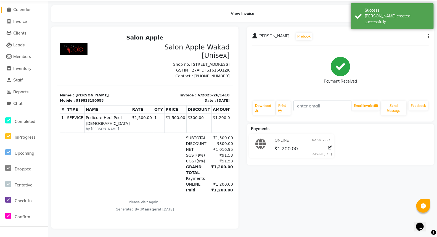
click at [24, 7] on span "Calendar" at bounding box center [22, 9] width 18 height 5
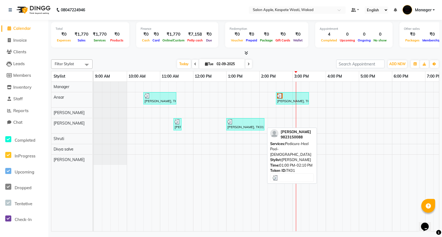
click at [251, 125] on div "[PERSON_NAME], TK01, 01:00 PM-02:10 PM, Pedicure-Heel Peel-[DEMOGRAPHIC_DATA]" at bounding box center [245, 124] width 37 height 10
select select "3"
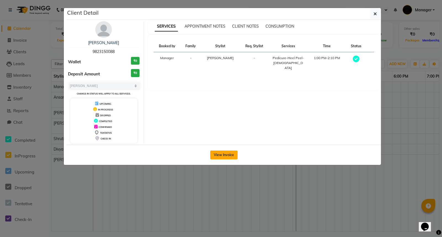
click at [220, 155] on button "View Invoice" at bounding box center [223, 154] width 27 height 9
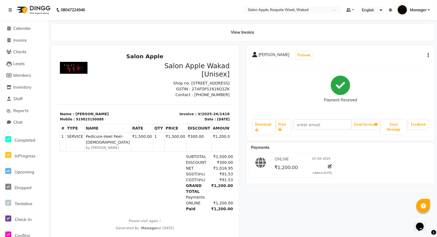
click at [100, 150] on small "by [PERSON_NAME]" at bounding box center [108, 147] width 44 height 5
click at [330, 167] on icon at bounding box center [330, 166] width 4 height 4
select select "3"
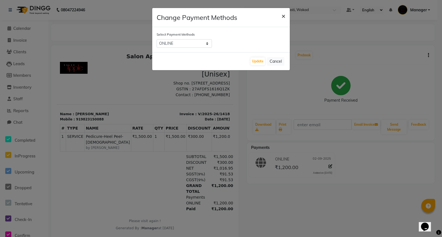
click at [283, 15] on span "×" at bounding box center [283, 16] width 4 height 8
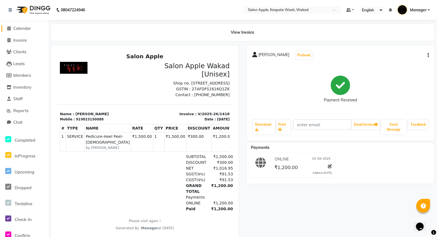
click at [14, 29] on span "Calendar" at bounding box center [22, 28] width 18 height 5
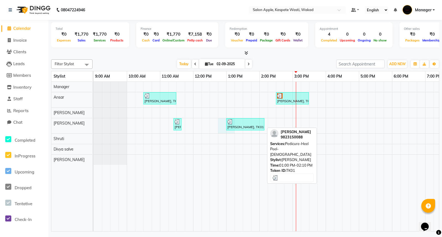
drag, startPoint x: 221, startPoint y: 127, endPoint x: 231, endPoint y: 126, distance: 10.6
click at [231, 126] on div "janvi, TK02, 10:30 AM-11:30 AM, Female hair package 5 - 500 Rs Pooja Patil, TK0…" at bounding box center [309, 157] width 431 height 150
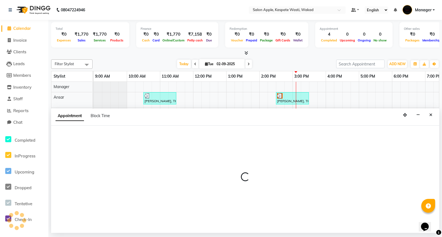
select select "83985"
select select "tentative"
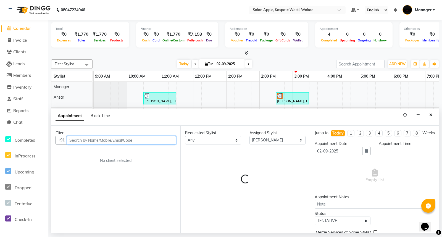
select select "765"
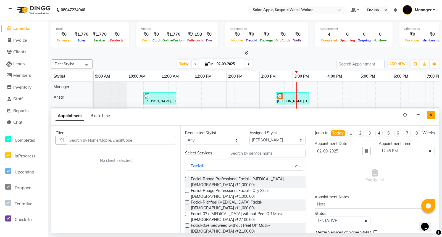
click at [434, 116] on button "Close" at bounding box center [430, 115] width 8 height 9
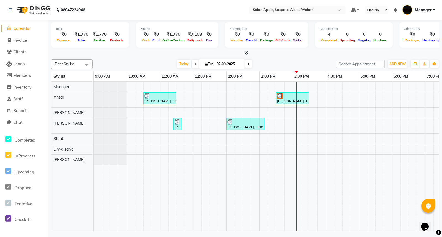
click at [223, 123] on div "janvi, TK02, 10:30 AM-11:30 AM, Female hair package 5 - 500 Rs Pooja Patil, TK0…" at bounding box center [309, 157] width 431 height 150
select select "83985"
select select "tentative"
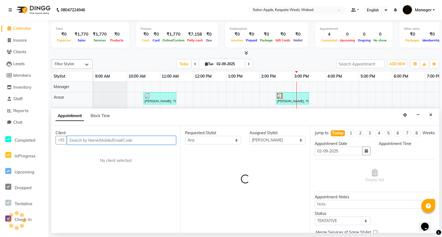
select select "765"
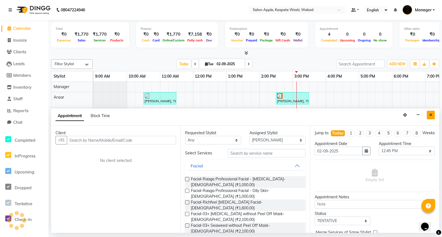
click at [432, 114] on button "Close" at bounding box center [430, 115] width 8 height 9
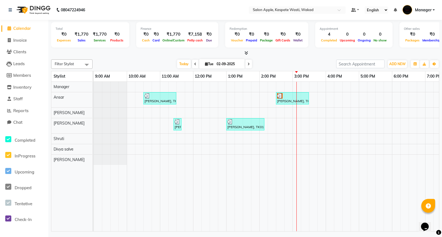
drag, startPoint x: 232, startPoint y: 121, endPoint x: 224, endPoint y: 123, distance: 8.8
click at [227, 135] on div "janvi, TK02, 10:30 AM-11:30 AM, Female hair package 5 - 500 Rs Pooja Patil, TK0…" at bounding box center [309, 157] width 431 height 150
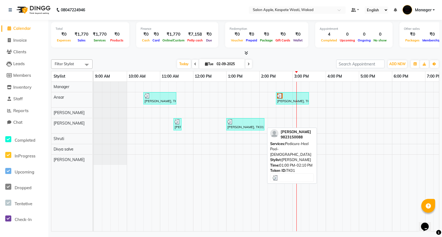
click at [230, 121] on img at bounding box center [230, 122] width 6 height 6
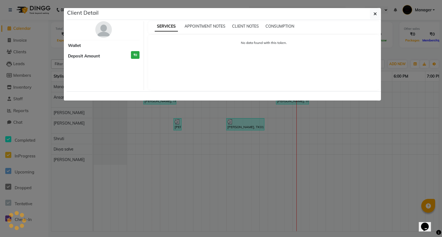
select select "3"
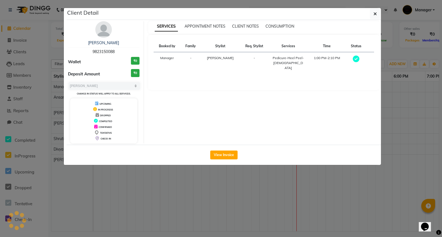
click at [222, 59] on span "[PERSON_NAME]" at bounding box center [220, 58] width 27 height 4
click at [222, 52] on td "[PERSON_NAME]" at bounding box center [220, 63] width 39 height 22
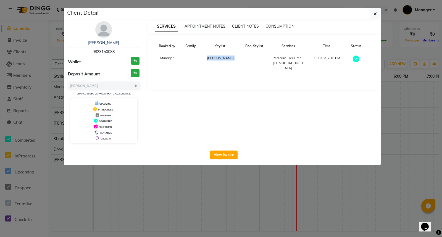
click at [222, 52] on td "[PERSON_NAME]" at bounding box center [220, 63] width 39 height 22
click at [375, 13] on icon "button" at bounding box center [374, 14] width 3 height 4
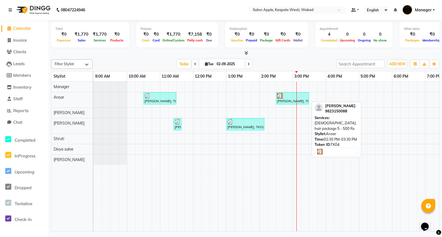
click at [287, 98] on div at bounding box center [292, 96] width 31 height 6
select select "3"
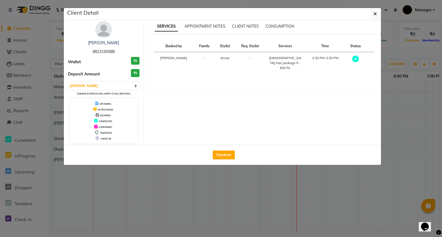
click at [201, 55] on td "-" at bounding box center [204, 63] width 21 height 22
click at [225, 155] on button "Checkout" at bounding box center [224, 154] width 22 height 9
select select "service"
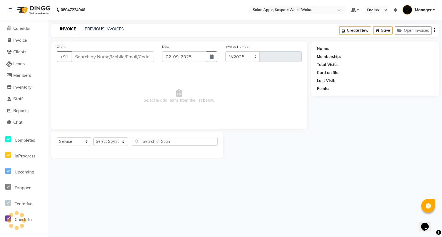
select select "7956"
type input "1419"
type input "9823150088"
select select "79940"
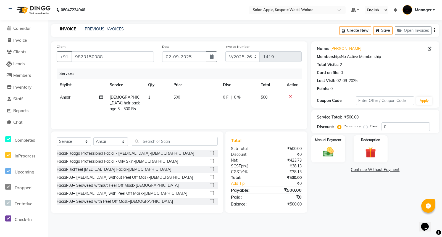
click at [433, 30] on icon "button" at bounding box center [433, 30] width 1 height 0
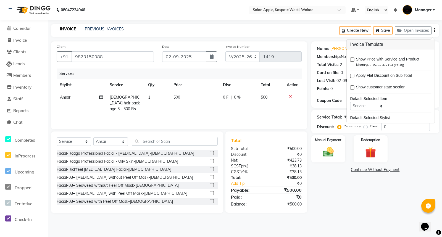
click at [420, 162] on div "Manual Payment Redemption" at bounding box center [375, 148] width 136 height 27
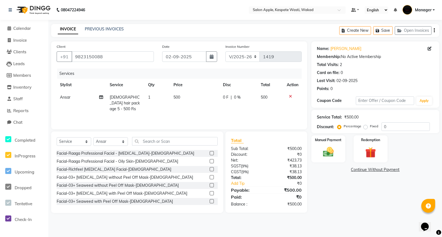
click at [290, 97] on icon at bounding box center [290, 96] width 3 height 4
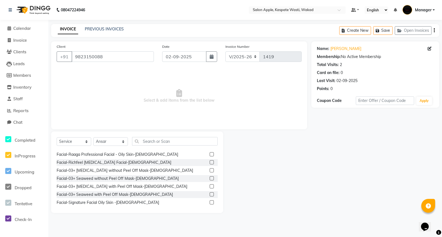
scroll to position [12, 0]
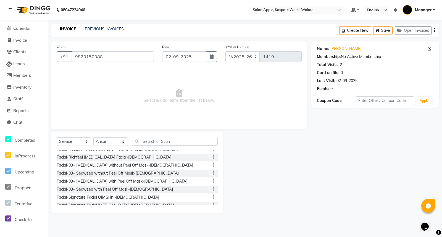
click at [328, 189] on div "Name: Pooja Patil Membership: No Active Membership Total Visits: 2 Card on file…" at bounding box center [377, 126] width 132 height 171
click at [429, 49] on icon at bounding box center [429, 49] width 4 height 4
select select "11"
select select "07"
select select "1988"
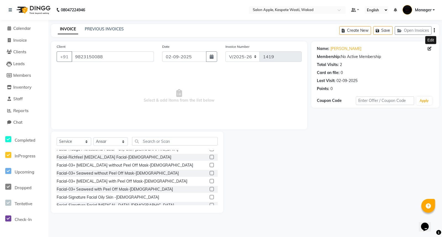
select select "22"
select select "female"
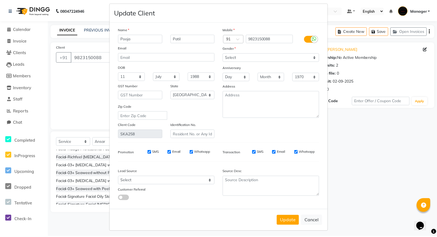
scroll to position [0, 0]
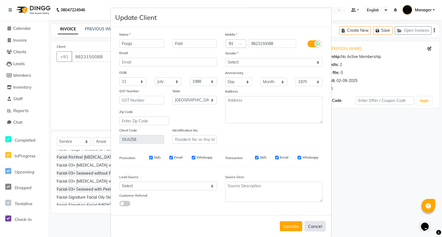
click at [316, 228] on button "Cancel" at bounding box center [314, 226] width 21 height 10
select select
select select "null"
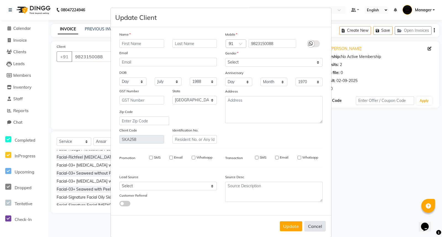
select select
checkbox input "false"
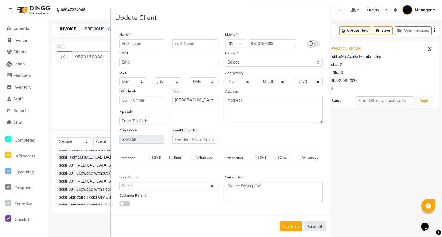
checkbox input "false"
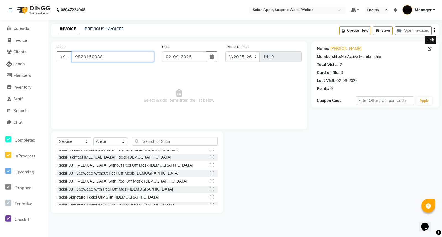
click at [110, 55] on input "9823150088" at bounding box center [112, 56] width 82 height 10
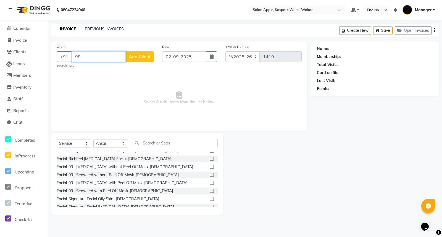
type input "9"
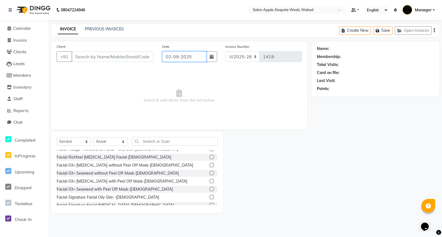
click at [199, 53] on input "02-09-2025" at bounding box center [184, 56] width 44 height 10
select select "9"
select select "2025"
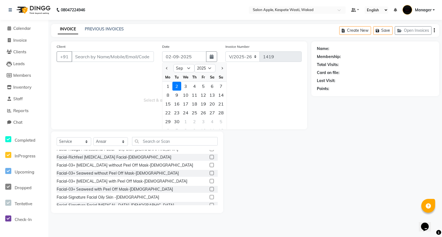
click at [241, 151] on div at bounding box center [267, 171] width 88 height 81
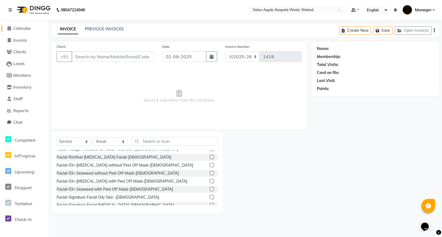
click at [25, 30] on span "Calendar" at bounding box center [22, 28] width 18 height 5
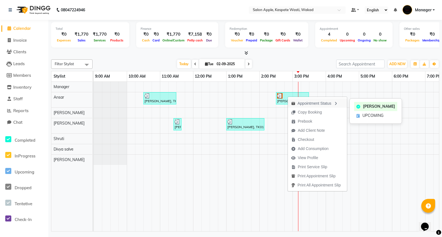
click at [338, 102] on icon "button" at bounding box center [335, 104] width 4 height 4
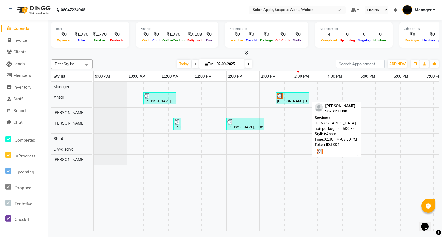
click at [306, 103] on div "[PERSON_NAME], TK04, 02:30 PM-03:30 PM, [DEMOGRAPHIC_DATA] hair package 5 - 500…" at bounding box center [292, 98] width 32 height 10
select select "3"
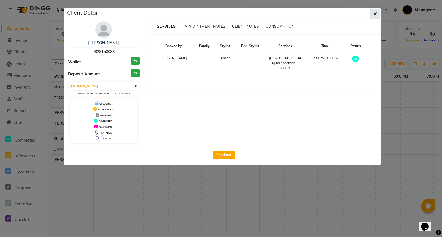
click at [371, 14] on button "button" at bounding box center [375, 14] width 10 height 10
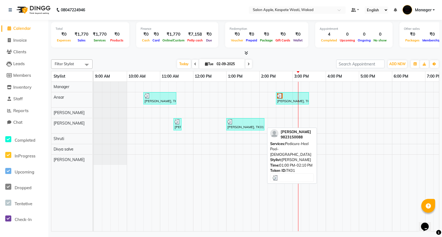
click at [240, 124] on div "[PERSON_NAME], TK01, 01:00 PM-02:10 PM, Pedicure-Heel Peel-[DEMOGRAPHIC_DATA]" at bounding box center [245, 124] width 37 height 10
select select "3"
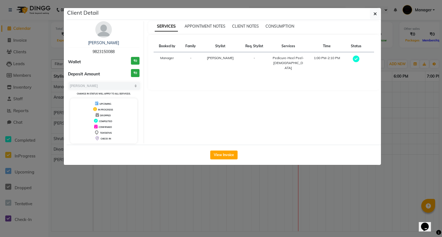
click at [221, 59] on span "[PERSON_NAME]" at bounding box center [220, 58] width 27 height 4
click at [226, 156] on button "View Invoice" at bounding box center [223, 154] width 27 height 9
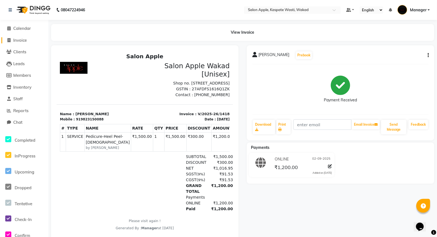
click at [29, 41] on link "Invoice" at bounding box center [24, 40] width 46 height 6
select select "7956"
select select "service"
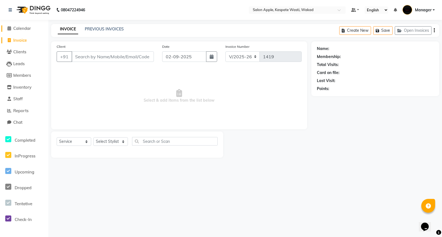
click at [24, 29] on span "Calendar" at bounding box center [22, 28] width 18 height 5
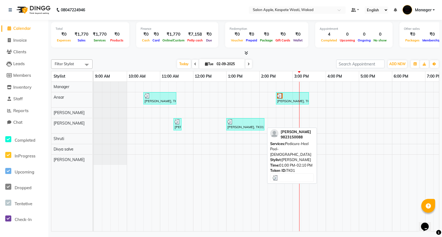
click at [241, 123] on div at bounding box center [245, 122] width 36 height 6
select select "3"
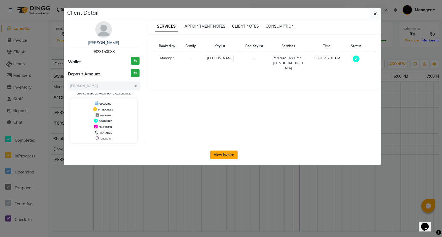
click at [228, 155] on button "View Invoice" at bounding box center [223, 154] width 27 height 9
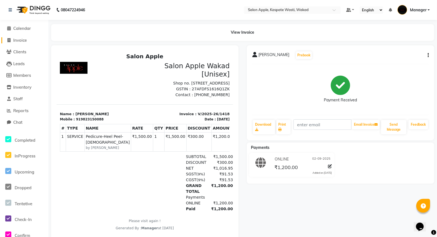
click at [14, 38] on span "Invoice" at bounding box center [20, 40] width 14 height 5
select select "7956"
select select "service"
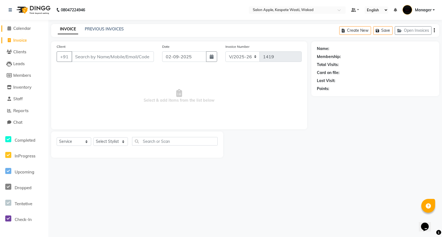
click at [15, 27] on span "Calendar" at bounding box center [22, 28] width 18 height 5
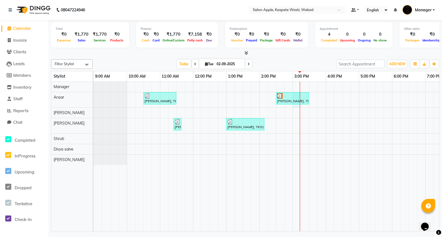
click at [299, 101] on div at bounding box center [299, 157] width 0 height 150
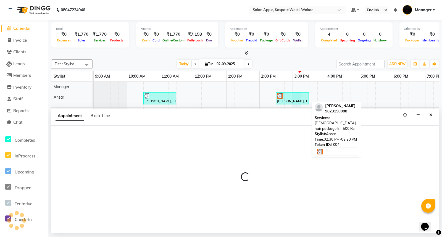
select select "79940"
select select "900"
select select "tentative"
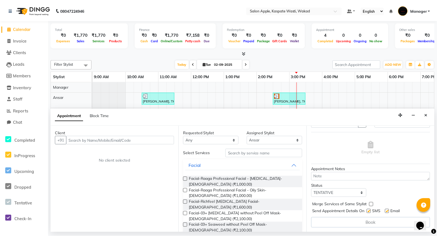
scroll to position [33, 0]
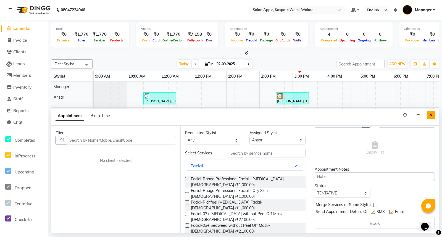
click at [431, 116] on icon "Close" at bounding box center [430, 115] width 3 height 4
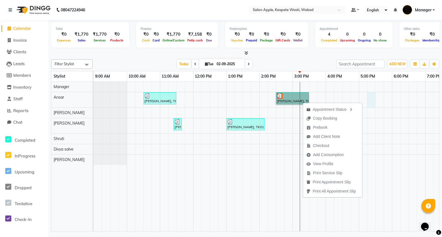
click at [367, 100] on div "janvi, TK02, 10:30 AM-11:30 AM, Female hair package 5 - 500 Rs Pooja Patil, TK0…" at bounding box center [309, 157] width 431 height 150
select select "79940"
select select "1035"
select select "tentative"
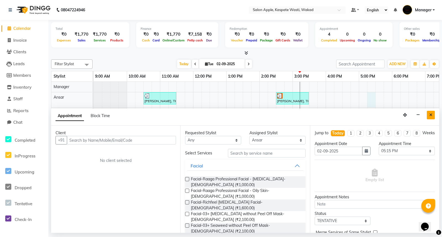
click at [429, 112] on button "Close" at bounding box center [430, 115] width 8 height 9
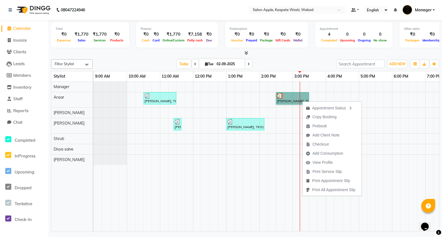
click at [364, 95] on div "janvi, TK02, 10:30 AM-11:30 AM, Female hair package 5 - 500 Rs Pooja Patil, TK0…" at bounding box center [309, 157] width 431 height 150
select select "79940"
select select "1020"
select select "tentative"
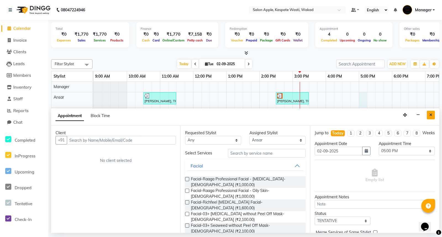
click at [431, 115] on icon "Close" at bounding box center [430, 115] width 3 height 4
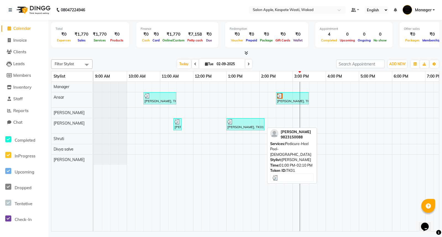
click at [248, 129] on div "[PERSON_NAME], TK01, 01:00 PM-02:10 PM, Pedicure-Heel Peel-[DEMOGRAPHIC_DATA]" at bounding box center [245, 124] width 37 height 10
select select "3"
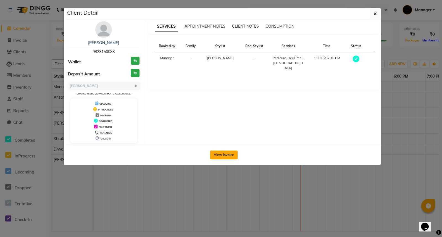
click at [225, 151] on button "View Invoice" at bounding box center [223, 154] width 27 height 9
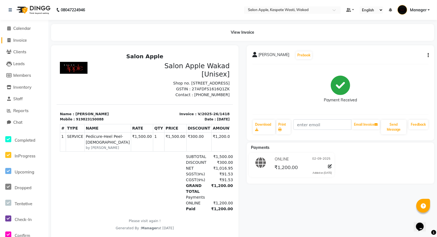
click at [23, 42] on span "Invoice" at bounding box center [20, 40] width 14 height 5
select select "7956"
select select "service"
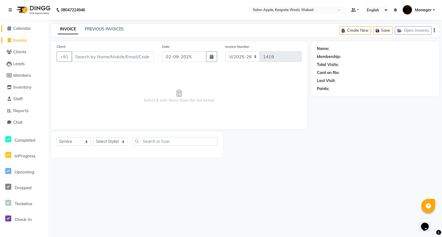
click at [27, 29] on span "Calendar" at bounding box center [22, 28] width 18 height 5
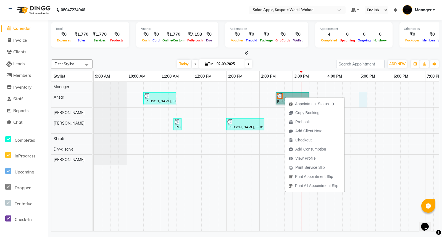
click at [362, 92] on div "janvi, TK02, 10:30 AM-11:30 AM, Female hair package 5 - 500 Rs Pooja Patil, TK0…" at bounding box center [309, 157] width 431 height 150
select select "79940"
select select "tentative"
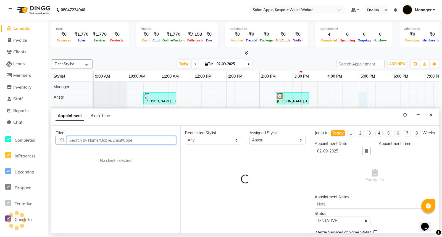
select select "1020"
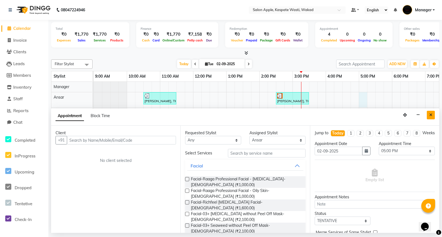
click at [433, 112] on button "Close" at bounding box center [430, 115] width 8 height 9
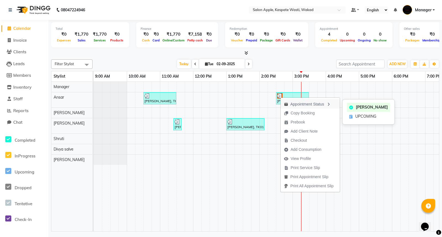
click at [304, 102] on div "Appointment Status" at bounding box center [309, 103] width 59 height 9
click at [371, 114] on span "UPCOMING" at bounding box center [368, 117] width 21 height 6
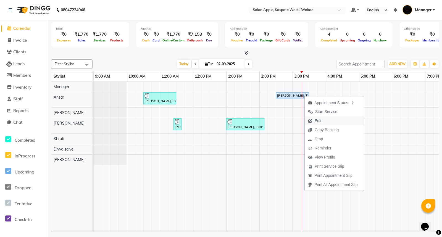
click at [316, 118] on span "Edit" at bounding box center [317, 121] width 7 height 6
select select "tentative"
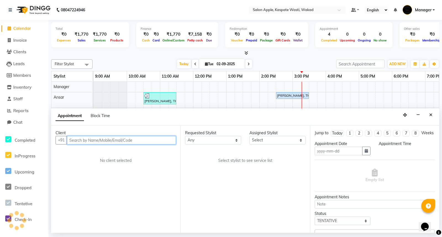
type input "02-09-2025"
select select "upcoming"
select select "870"
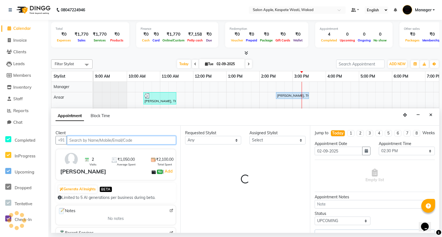
select select "79940"
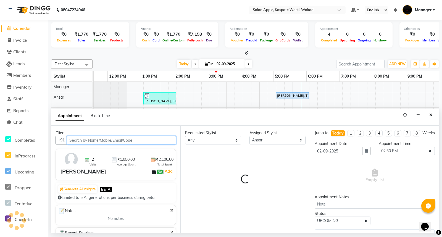
scroll to position [0, 86]
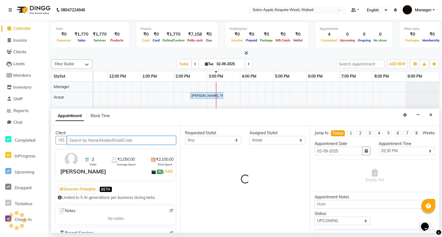
select select "4150"
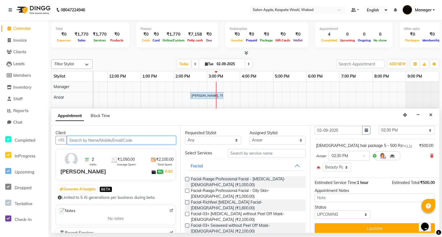
scroll to position [31, 0]
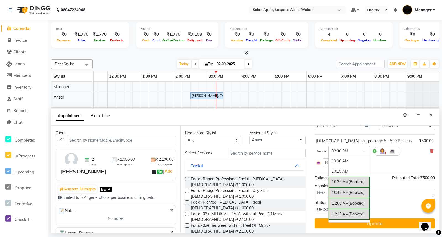
click at [365, 150] on span at bounding box center [365, 153] width 7 height 6
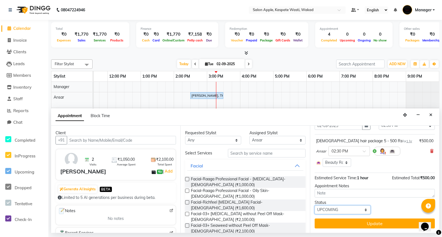
drag, startPoint x: 373, startPoint y: 164, endPoint x: 363, endPoint y: 208, distance: 44.7
click at [363, 208] on select "Select TENTATIVE CONFIRM CHECK-IN UPCOMING" at bounding box center [342, 209] width 56 height 9
click at [391, 102] on div "[PERSON_NAME], TK02, 10:30 AM-11:30 AM, [DEMOGRAPHIC_DATA] hair package 5 - 500…" at bounding box center [223, 157] width 431 height 150
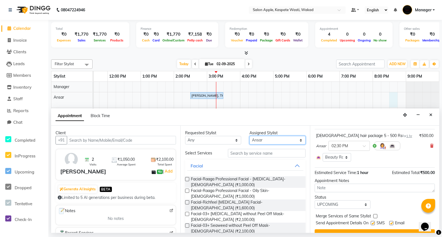
click at [275, 140] on select "Select Ansar Divya salve Gunashree Fulambarkar Manager Shradha Surve Shruti Swa…" at bounding box center [277, 140] width 56 height 9
click at [286, 131] on div "Assigned Stylist" at bounding box center [277, 133] width 56 height 6
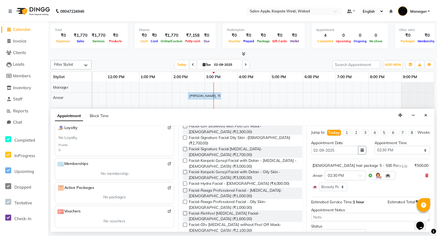
scroll to position [0, 0]
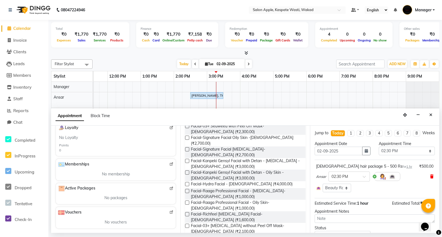
click at [430, 178] on icon at bounding box center [431, 176] width 3 height 4
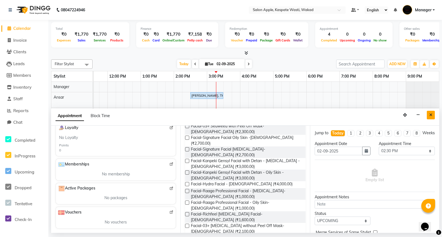
click at [434, 115] on button "Close" at bounding box center [430, 115] width 8 height 9
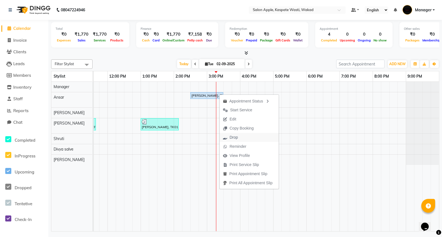
click at [235, 136] on span "Drop" at bounding box center [233, 137] width 8 height 6
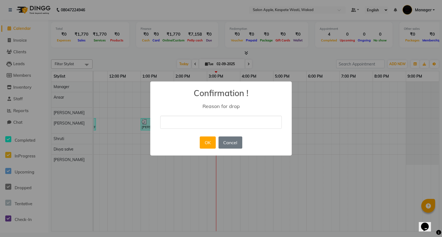
type input "Cancel"
click at [209, 140] on button "OK" at bounding box center [208, 142] width 16 height 12
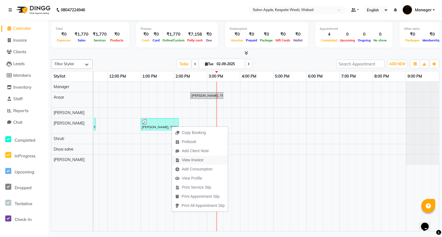
click at [197, 159] on span "View Invoice" at bounding box center [193, 160] width 22 height 6
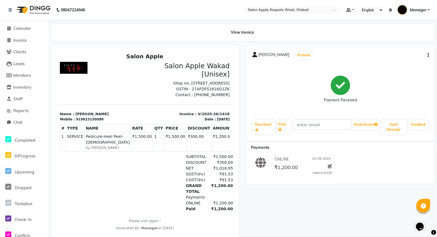
click at [102, 145] on span "Pedicure-Heel Peel-[DEMOGRAPHIC_DATA]" at bounding box center [108, 139] width 44 height 12
click at [23, 44] on li "Invoice" at bounding box center [24, 41] width 48 height 12
click at [22, 42] on span "Invoice" at bounding box center [20, 40] width 14 height 5
select select "7956"
select select "service"
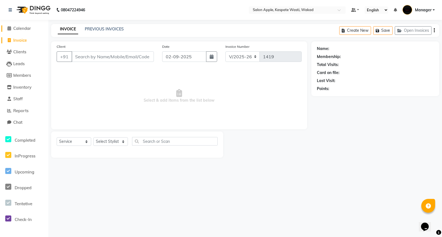
click at [20, 30] on span "Calendar" at bounding box center [22, 28] width 18 height 5
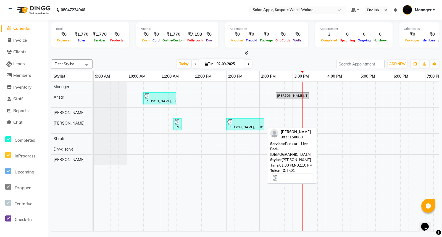
click at [244, 125] on div "[PERSON_NAME], TK01, 01:00 PM-02:10 PM, Pedicure-Heel Peel-[DEMOGRAPHIC_DATA]" at bounding box center [245, 124] width 37 height 10
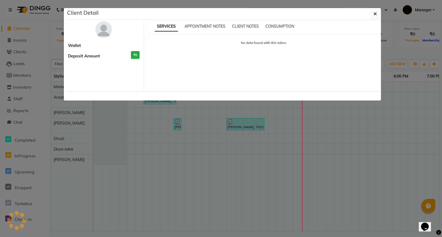
select select "3"
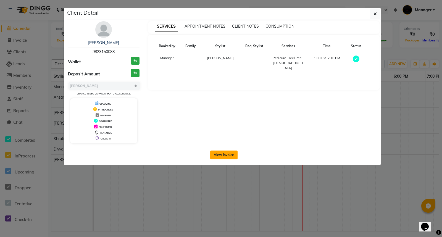
click at [222, 155] on button "View Invoice" at bounding box center [223, 154] width 27 height 9
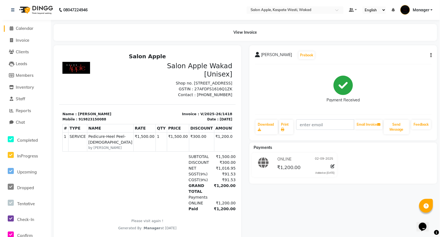
scroll to position [4, 0]
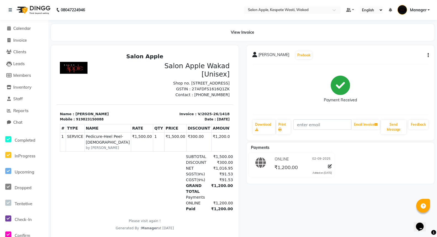
click at [329, 165] on icon at bounding box center [330, 166] width 4 height 4
select select "3"
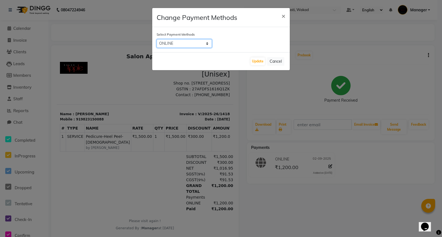
click at [207, 45] on select "CASH CARD ONLINE LUZO GPay UPI Deal.mu DefiDeal MariDeal" at bounding box center [183, 43] width 55 height 9
click at [283, 16] on span "×" at bounding box center [283, 16] width 4 height 8
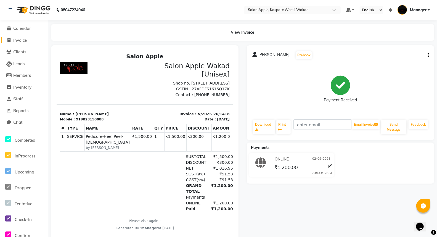
click at [25, 39] on span "Invoice" at bounding box center [20, 40] width 14 height 5
select select "7956"
select select "service"
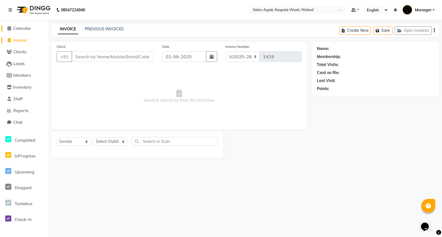
click at [24, 28] on span "Calendar" at bounding box center [22, 28] width 18 height 5
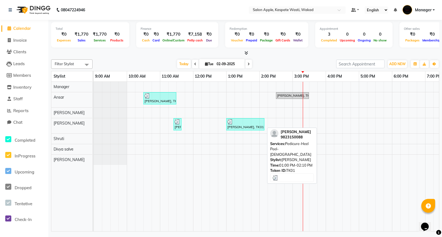
click at [232, 127] on div "[PERSON_NAME], TK01, 01:00 PM-02:10 PM, Pedicure-Heel Peel-[DEMOGRAPHIC_DATA]" at bounding box center [245, 124] width 37 height 10
select select "3"
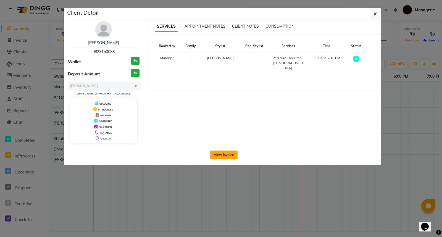
click at [223, 153] on button "View Invoice" at bounding box center [223, 154] width 27 height 9
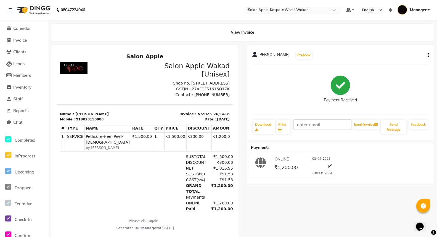
click at [428, 55] on icon "button" at bounding box center [428, 55] width 1 height 0
click at [392, 60] on div "Edit Item Staff" at bounding box center [401, 58] width 38 height 7
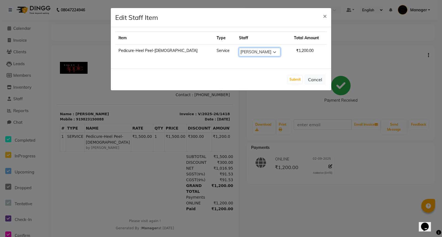
click at [239, 49] on select "Select Ansar Divya salve Gunashree Fulambarkar Manager Shradha Surve Shruti Swa…" at bounding box center [259, 52] width 41 height 9
select select "88767"
click at [239, 48] on select "Select Ansar Divya salve Gunashree Fulambarkar Manager Shradha Surve Shruti Swa…" at bounding box center [259, 52] width 41 height 9
click at [292, 80] on button "Submit" at bounding box center [295, 80] width 14 height 8
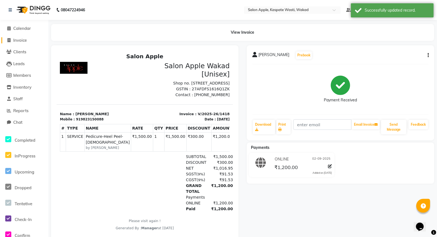
click at [18, 42] on span "Invoice" at bounding box center [20, 40] width 14 height 5
select select "service"
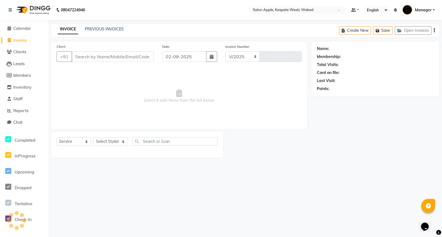
select select "7956"
type input "1419"
click at [21, 29] on span "Calendar" at bounding box center [22, 28] width 18 height 5
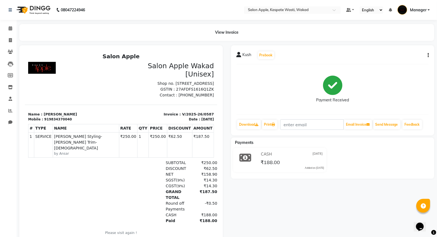
scroll to position [29, 0]
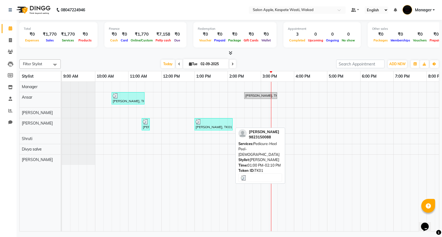
click at [207, 126] on div "[PERSON_NAME], TK01, 01:00 PM-02:10 PM, Pedicure-Heel Peel-[DEMOGRAPHIC_DATA]" at bounding box center [213, 124] width 37 height 10
select select "3"
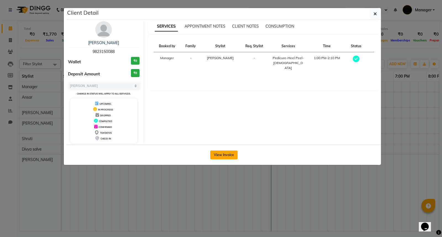
click at [224, 151] on button "View Invoice" at bounding box center [223, 154] width 27 height 9
